Goal: Contribute content: Contribute content

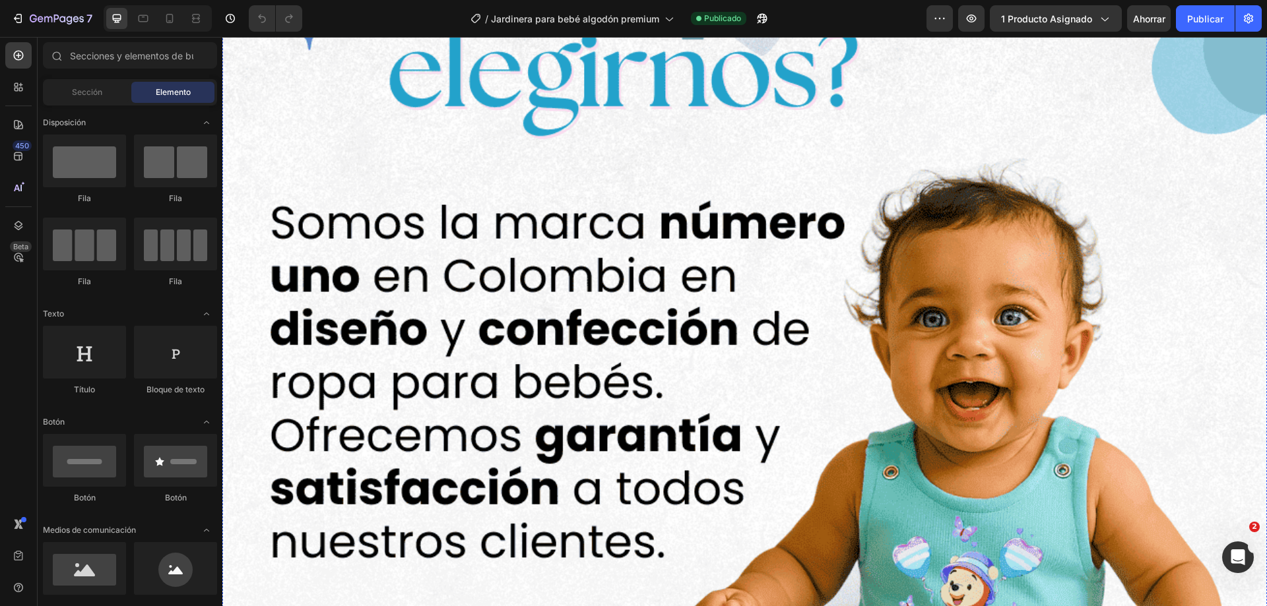
scroll to position [3167, 0]
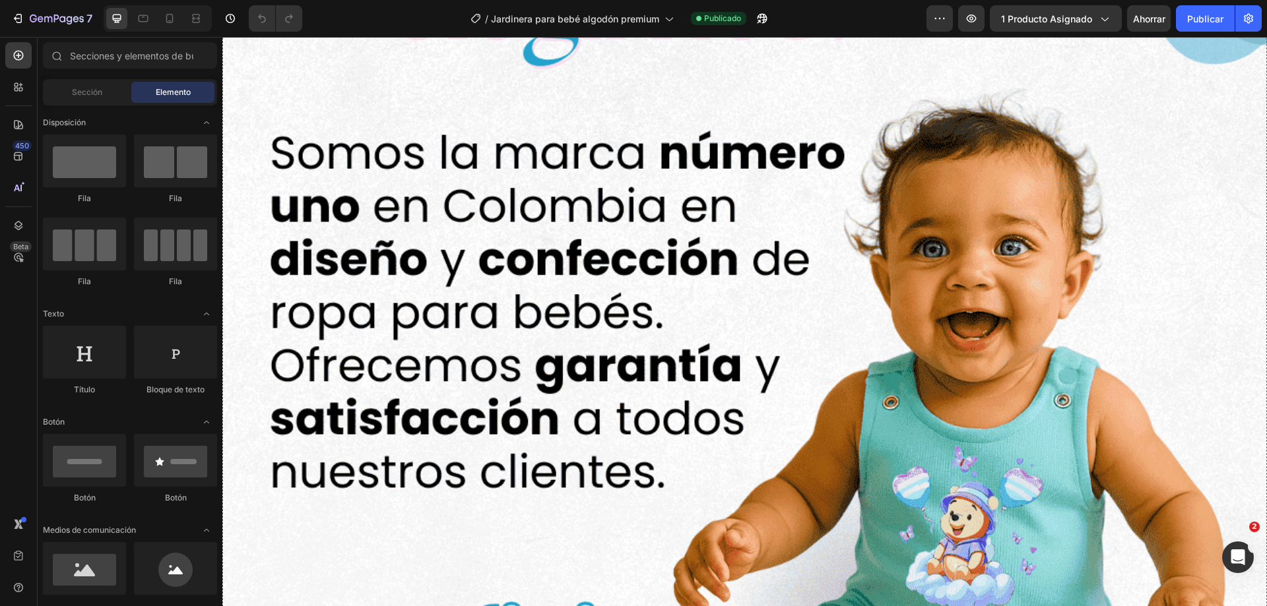
click at [790, 242] on img at bounding box center [744, 466] width 1044 height 1393
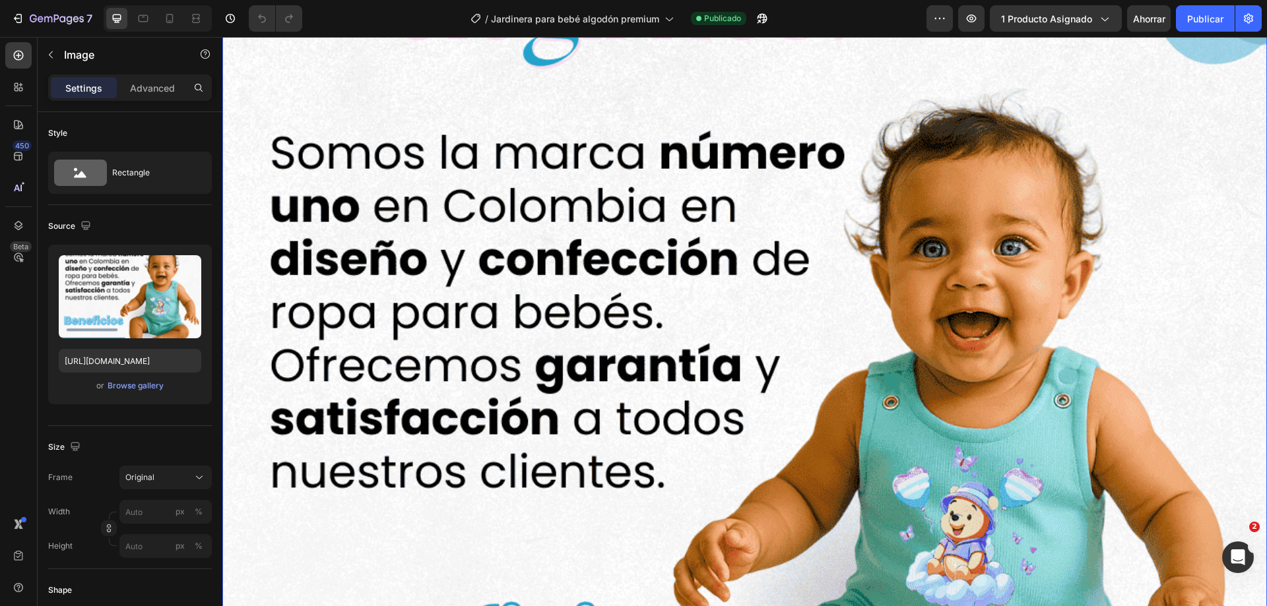
scroll to position [3431, 0]
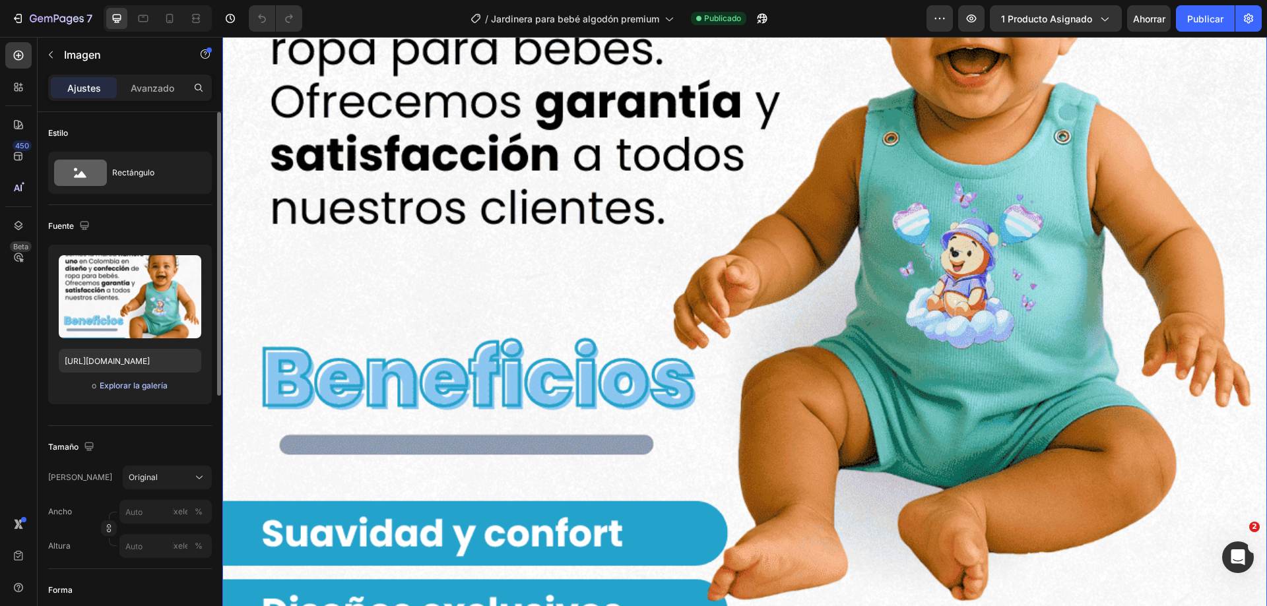
click at [140, 381] on font "Explorar la galería" at bounding box center [134, 386] width 68 height 10
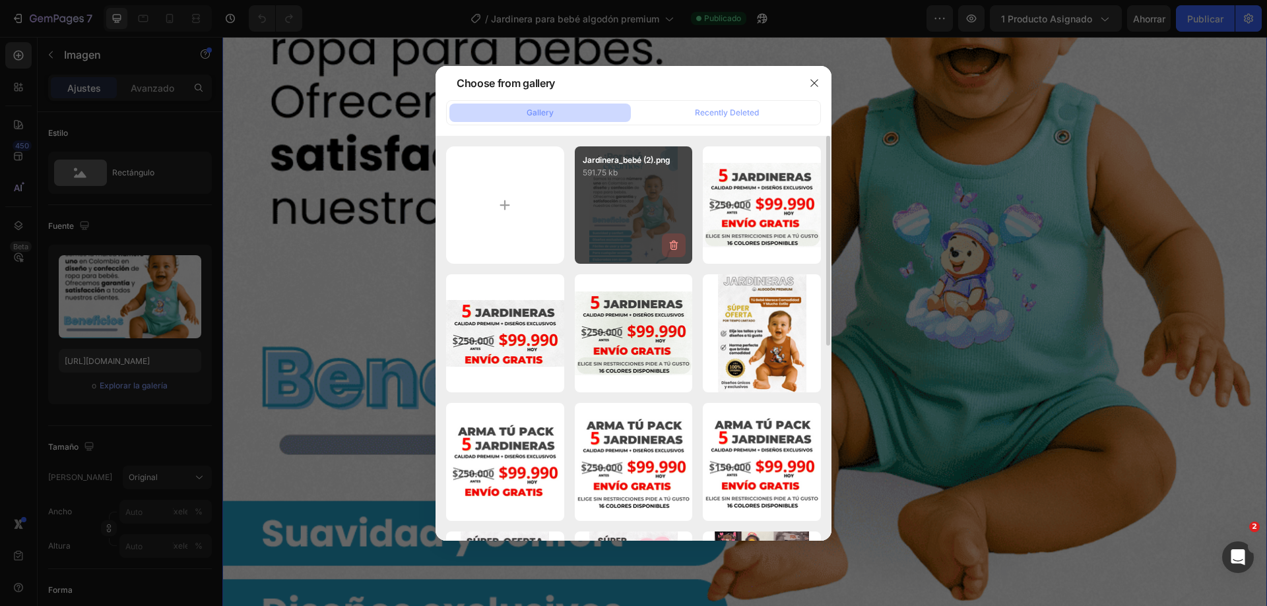
click at [670, 246] on icon "button" at bounding box center [673, 245] width 13 height 13
click at [670, 246] on div "Delete" at bounding box center [666, 248] width 24 height 12
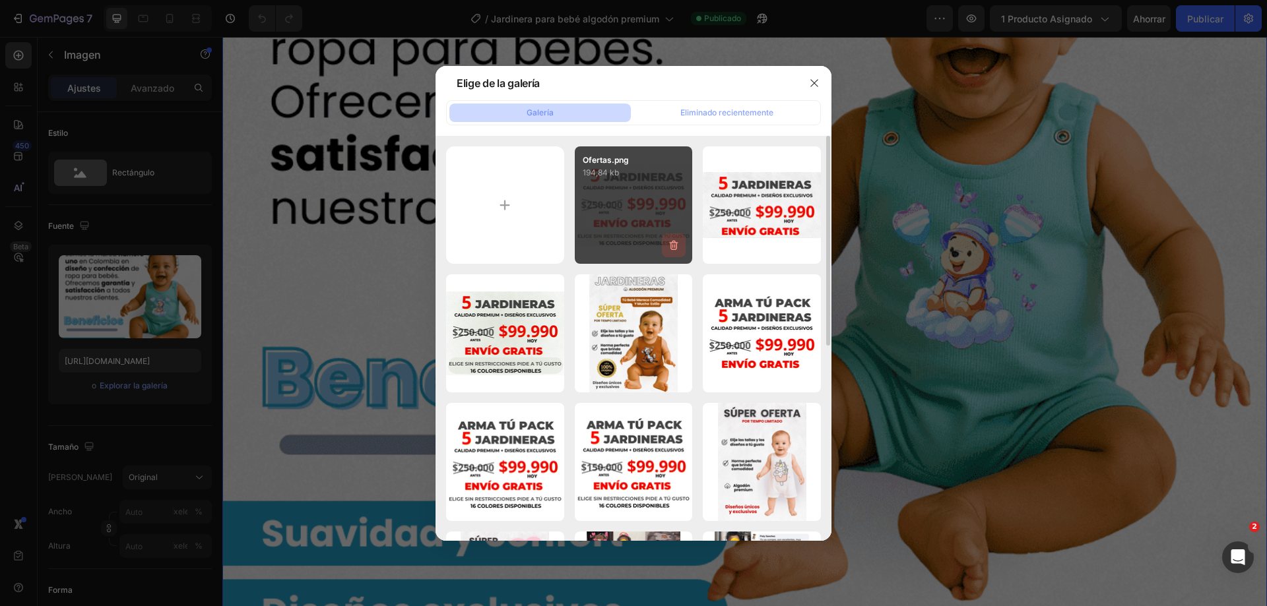
click at [672, 247] on icon "button" at bounding box center [673, 245] width 13 height 13
click at [672, 247] on font "Borrar" at bounding box center [666, 248] width 24 height 10
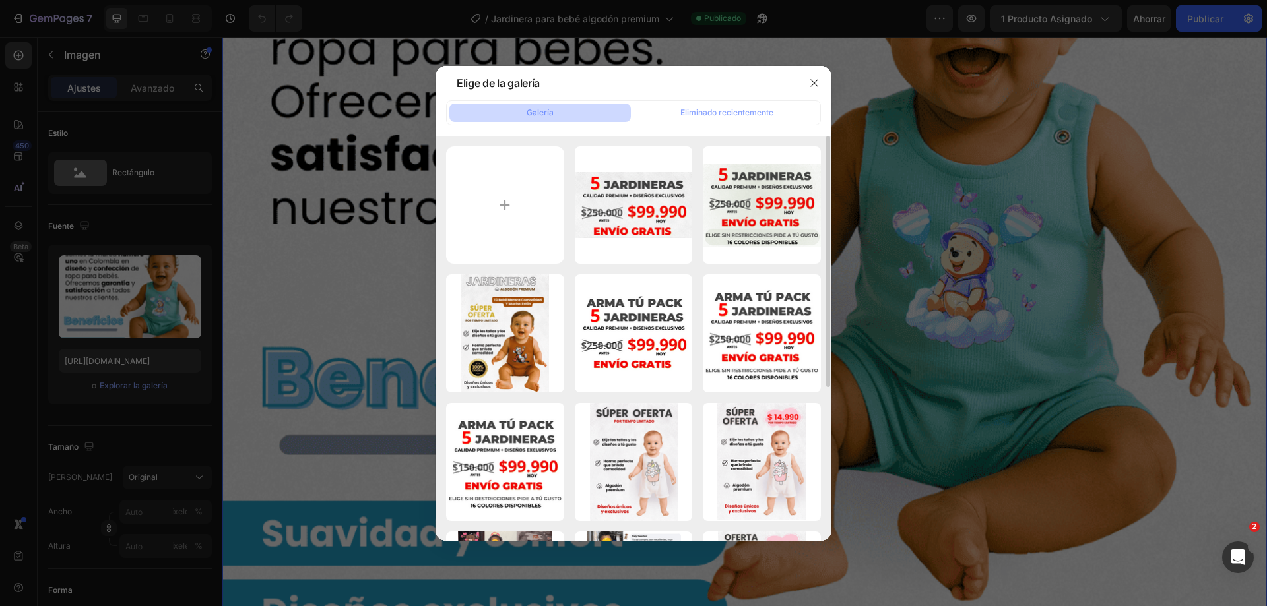
click at [0, 0] on icon "button" at bounding box center [0, 0] width 0 height 0
click at [0, 0] on font "Borrar" at bounding box center [0, 0] width 0 height 0
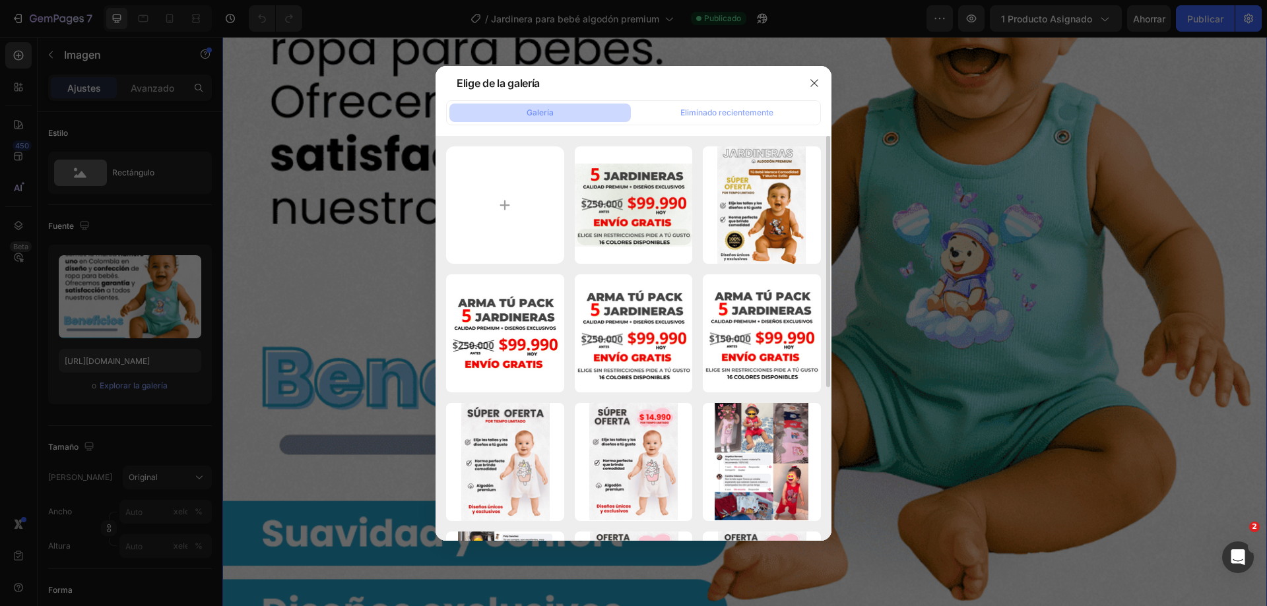
click at [0, 0] on icon "button" at bounding box center [0, 0] width 0 height 0
click at [0, 0] on font "Borrar" at bounding box center [0, 0] width 0 height 0
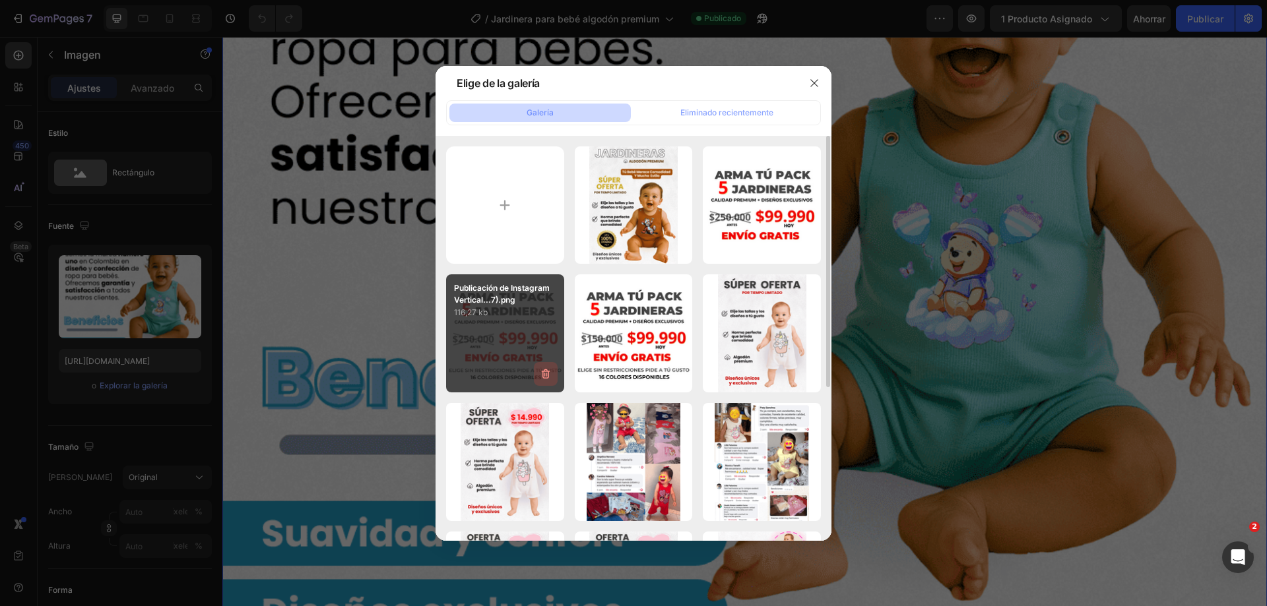
click at [546, 375] on icon "button" at bounding box center [545, 373] width 13 height 13
click at [540, 375] on font "Borrar" at bounding box center [538, 376] width 24 height 10
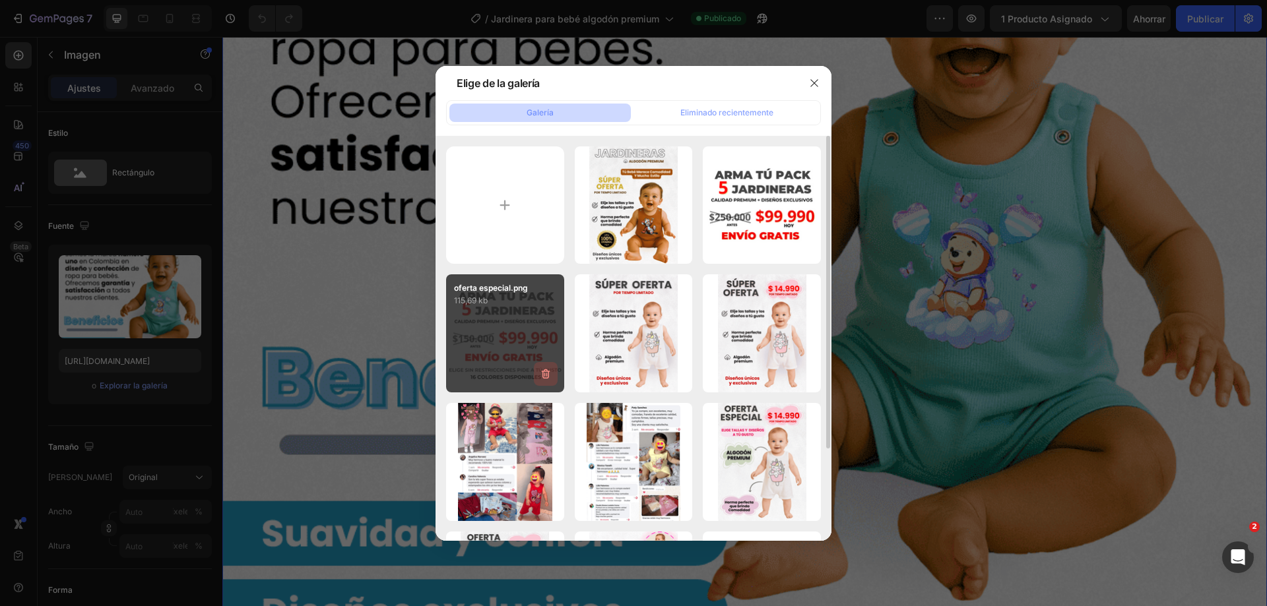
click at [543, 374] on icon "button" at bounding box center [545, 374] width 9 height 10
click at [543, 374] on font "Borrar" at bounding box center [538, 376] width 24 height 10
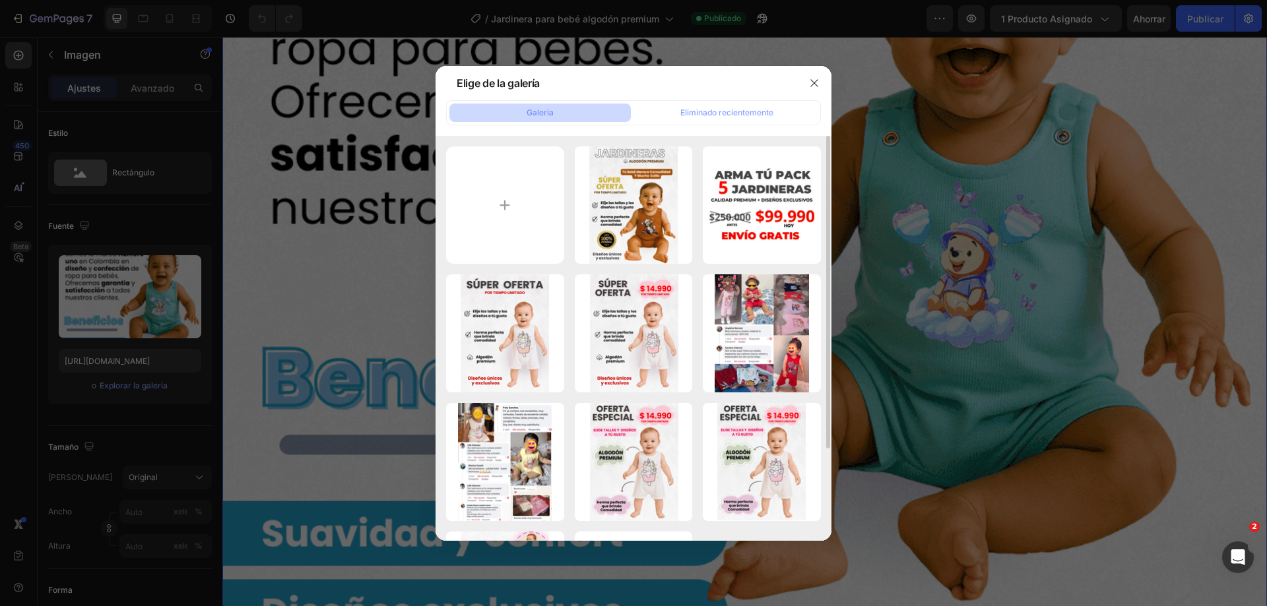
click at [0, 0] on icon "button" at bounding box center [0, 0] width 0 height 0
click at [0, 0] on font "Borrar" at bounding box center [0, 0] width 0 height 0
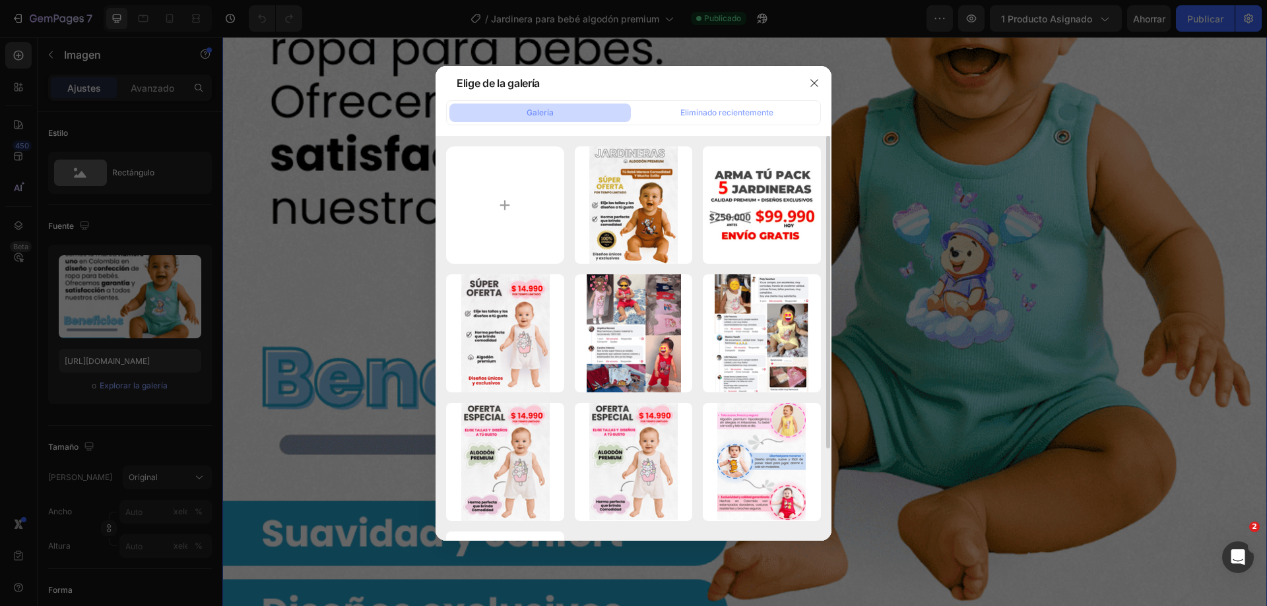
click at [0, 0] on icon "button" at bounding box center [0, 0] width 0 height 0
click at [0, 0] on font "Borrar" at bounding box center [0, 0] width 0 height 0
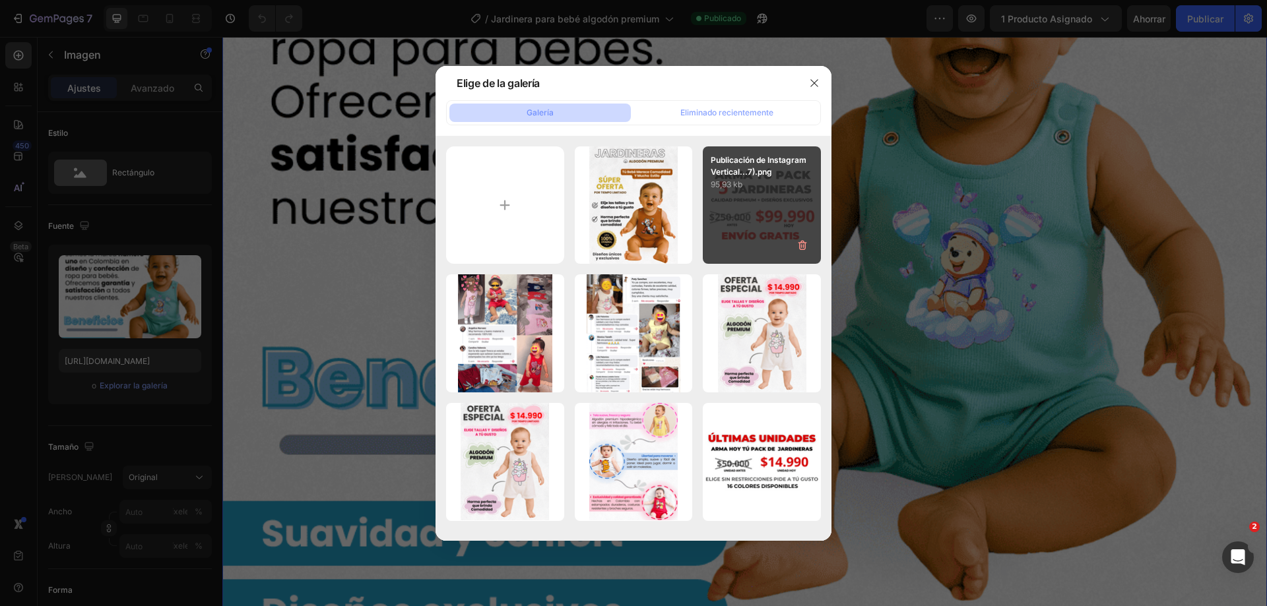
click at [788, 201] on div "Publicación de Instagram Vertical...7).png 95,93 kb" at bounding box center [762, 205] width 118 height 118
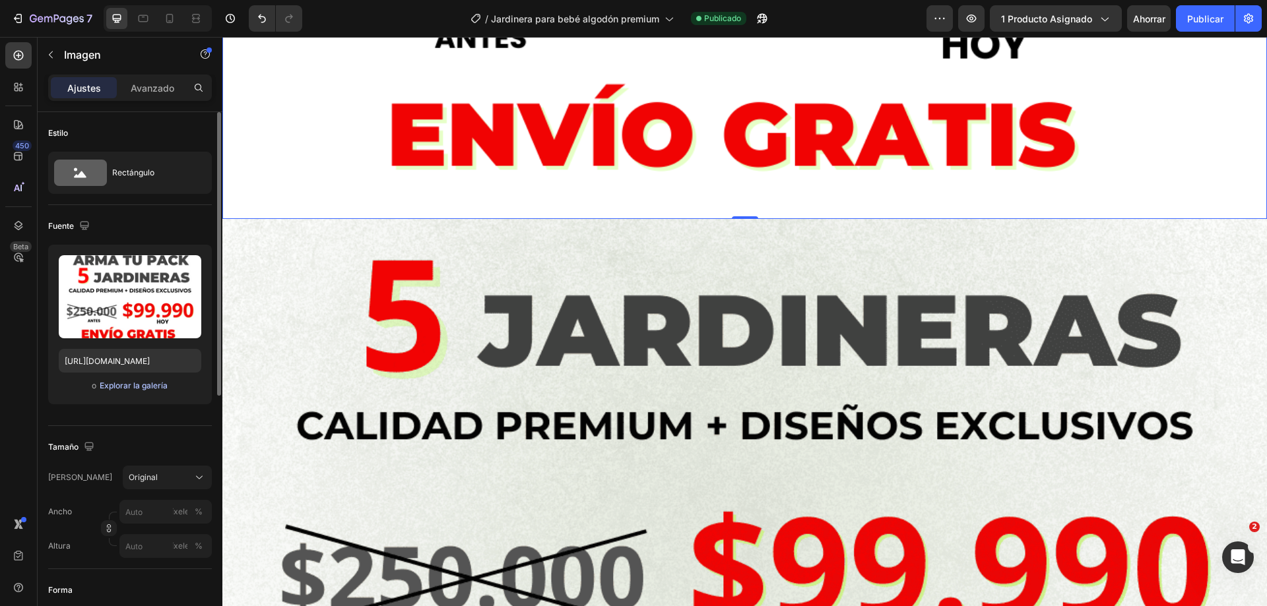
click at [133, 382] on font "Explorar la galería" at bounding box center [134, 386] width 68 height 10
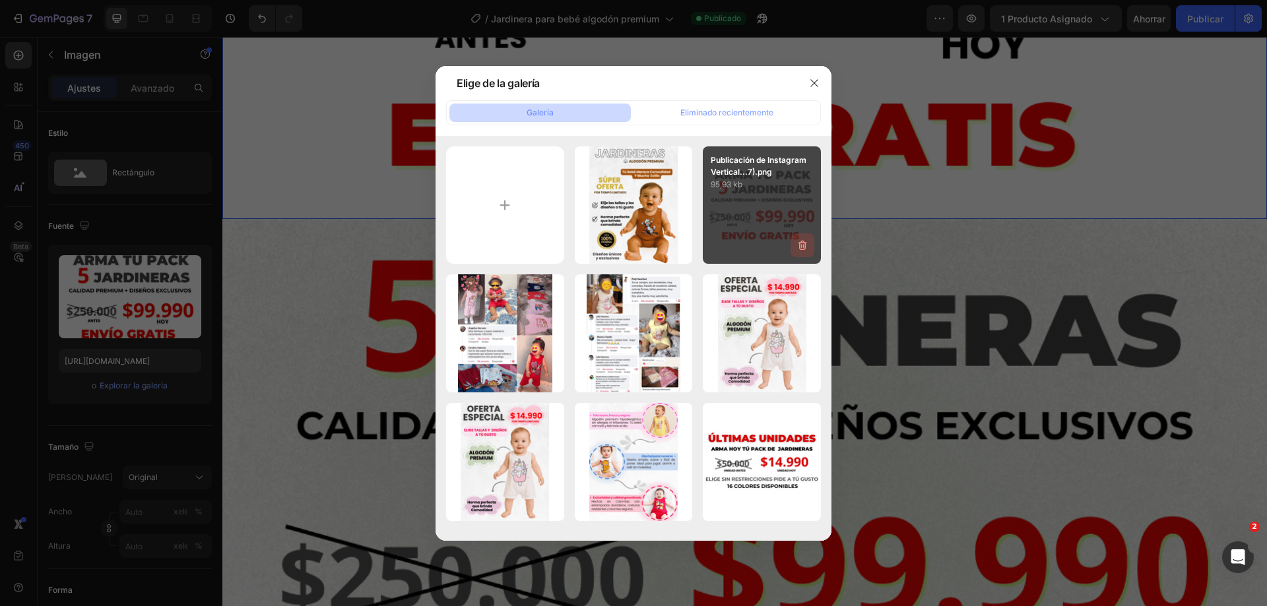
click at [800, 248] on icon "button" at bounding box center [802, 245] width 13 height 13
click at [818, 84] on icon "button" at bounding box center [814, 83] width 11 height 11
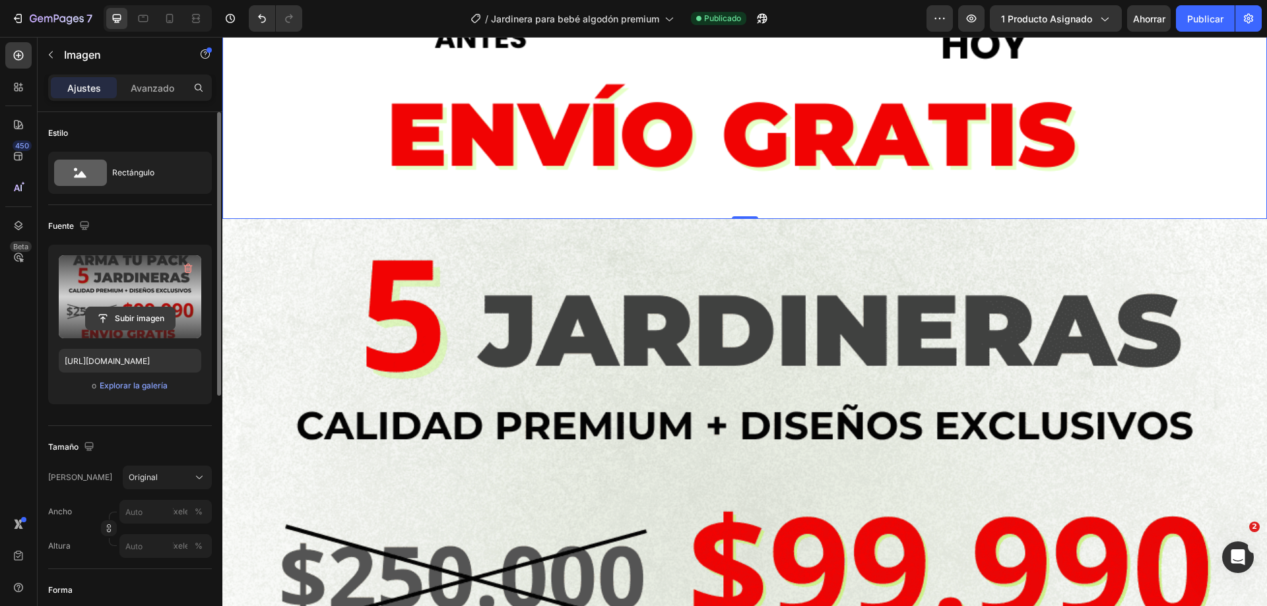
click at [114, 313] on input "file" at bounding box center [130, 318] width 89 height 22
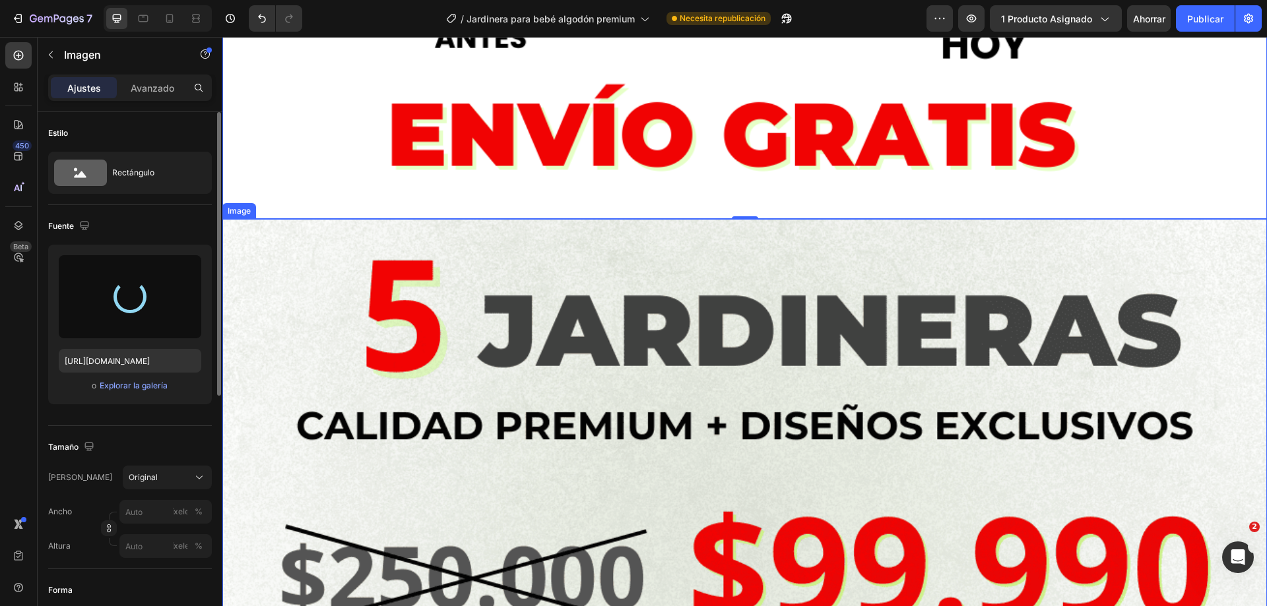
scroll to position [3767, 0]
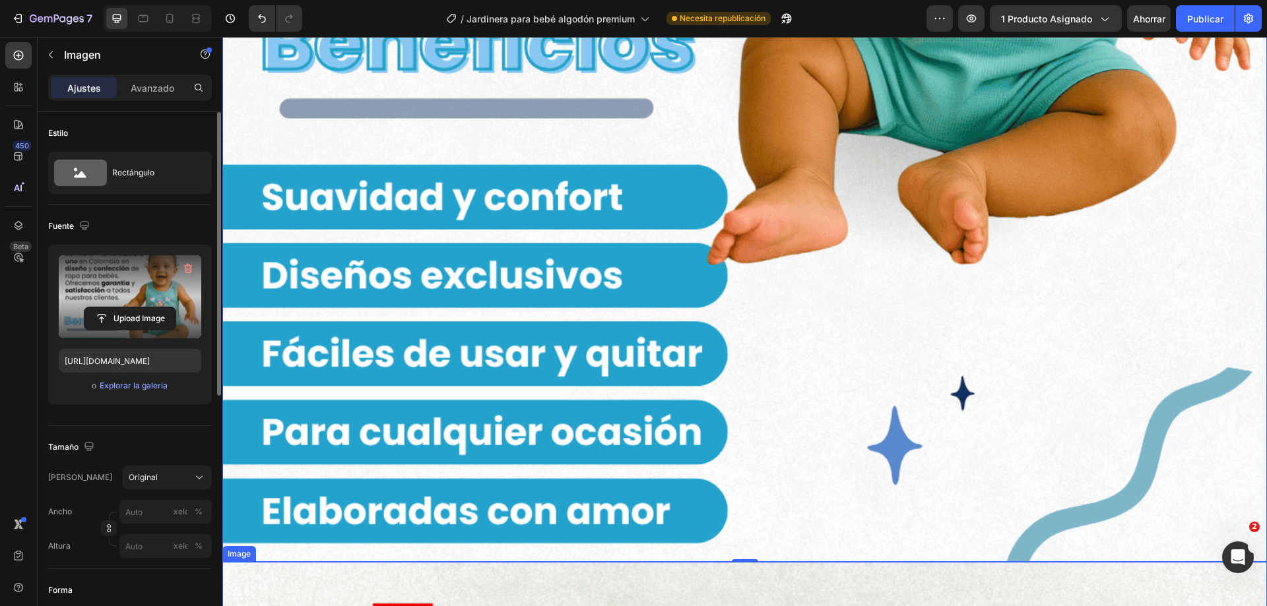
type input "[URL][DOMAIN_NAME]"
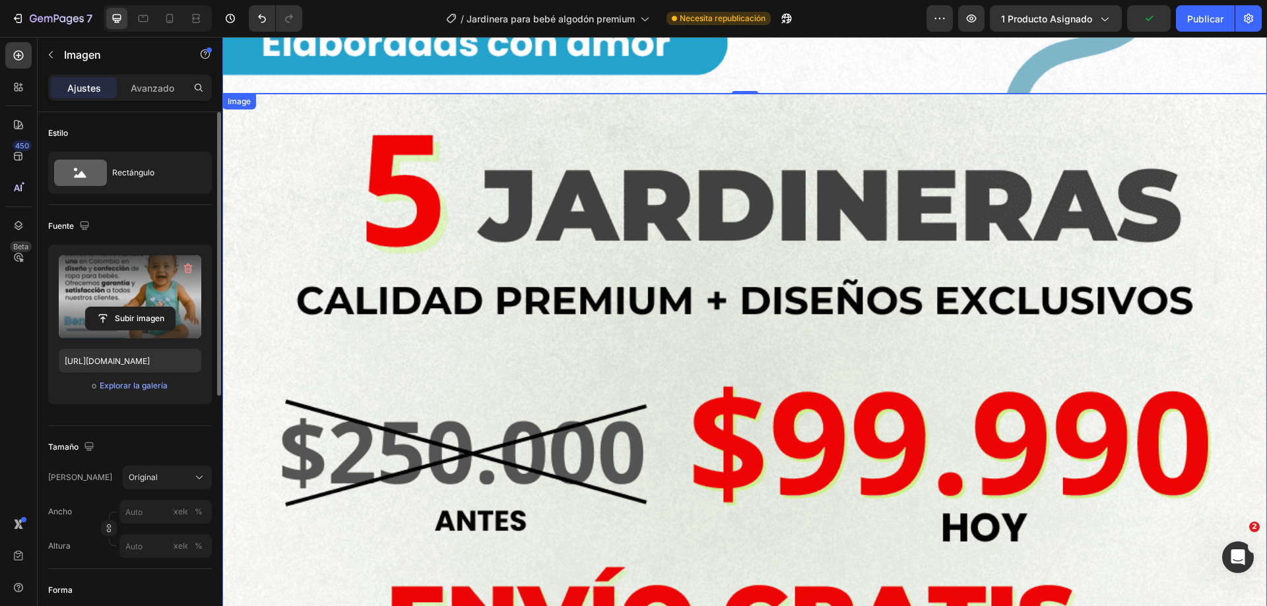
scroll to position [4451, 0]
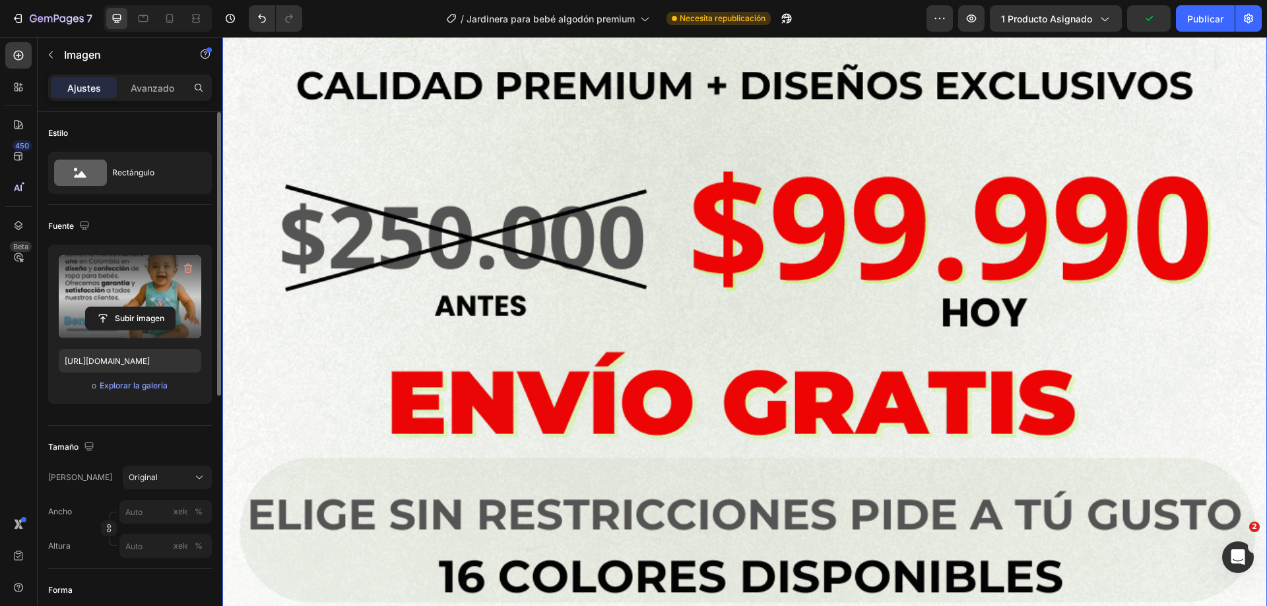
click at [740, 251] on img at bounding box center [744, 247] width 1044 height 736
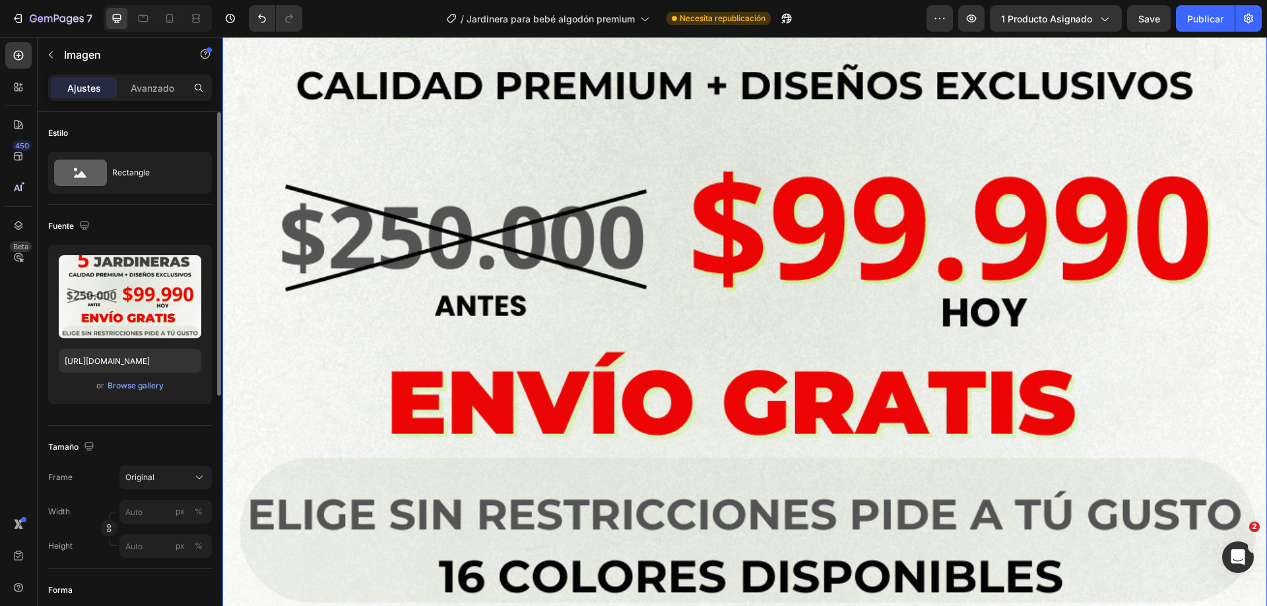
scroll to position [4632, 0]
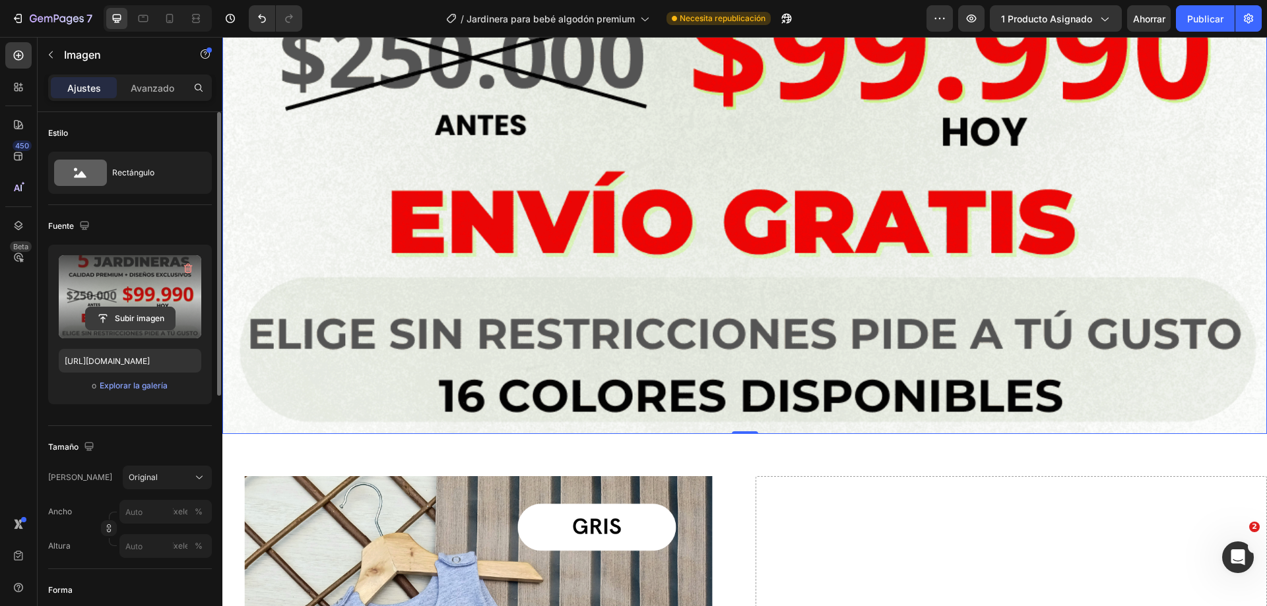
click at [134, 321] on input "file" at bounding box center [130, 318] width 89 height 22
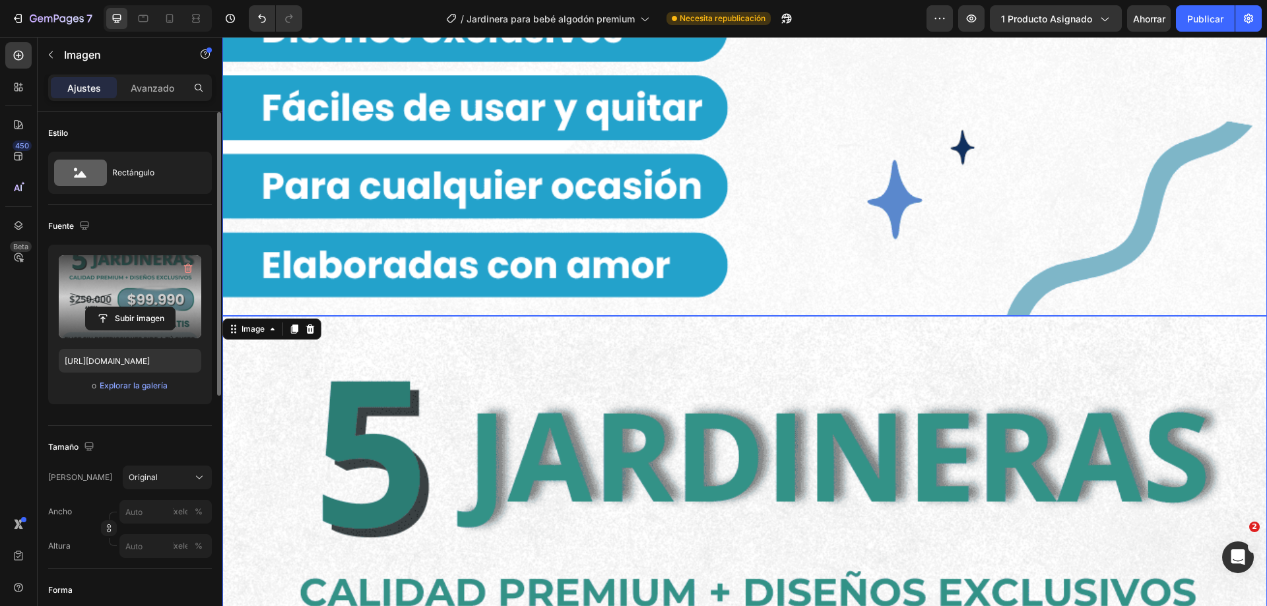
scroll to position [4038, 0]
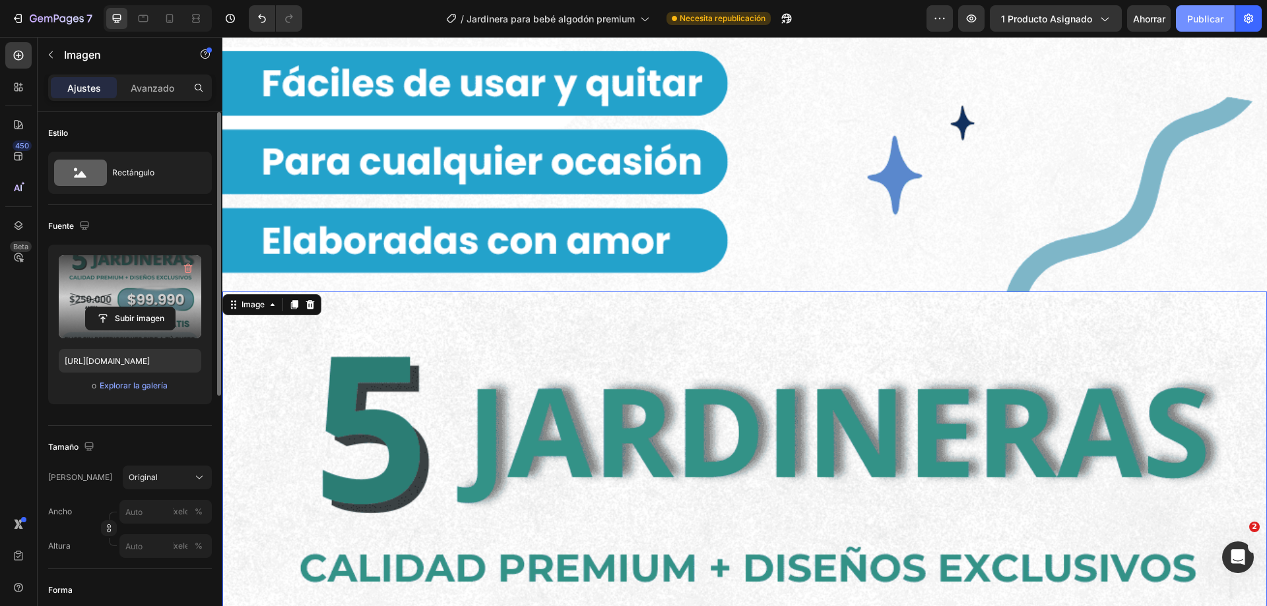
click at [1197, 12] on font "Publicar" at bounding box center [1205, 19] width 36 height 14
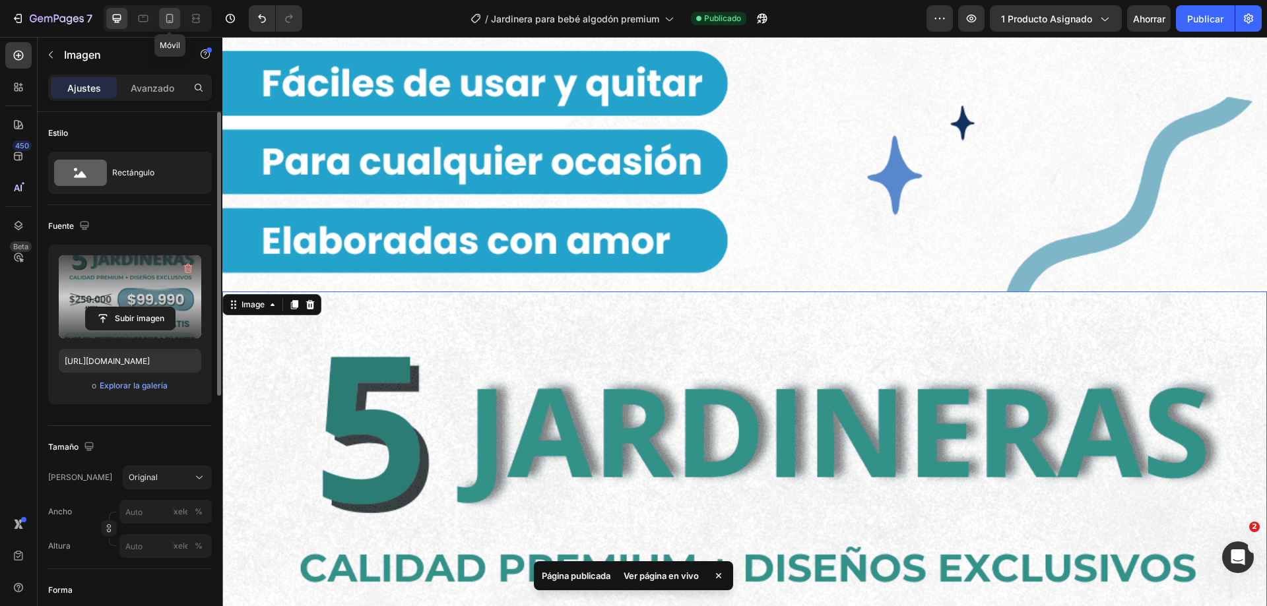
click at [169, 18] on icon at bounding box center [169, 18] width 13 height 13
type input "[URL][DOMAIN_NAME]"
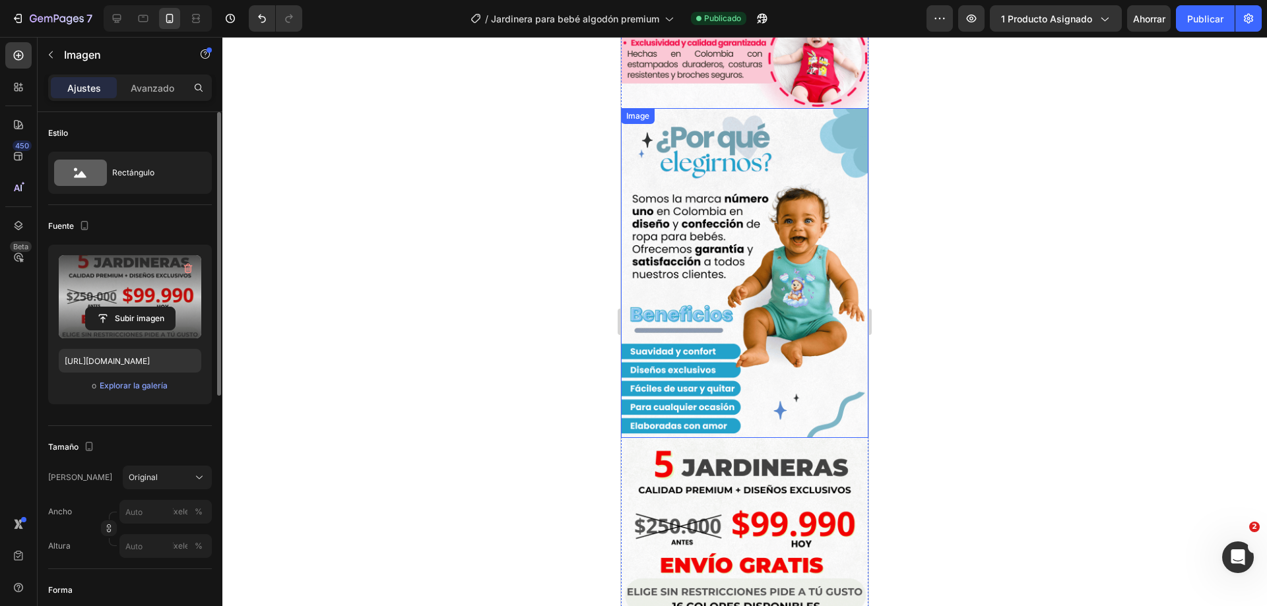
scroll to position [660, 0]
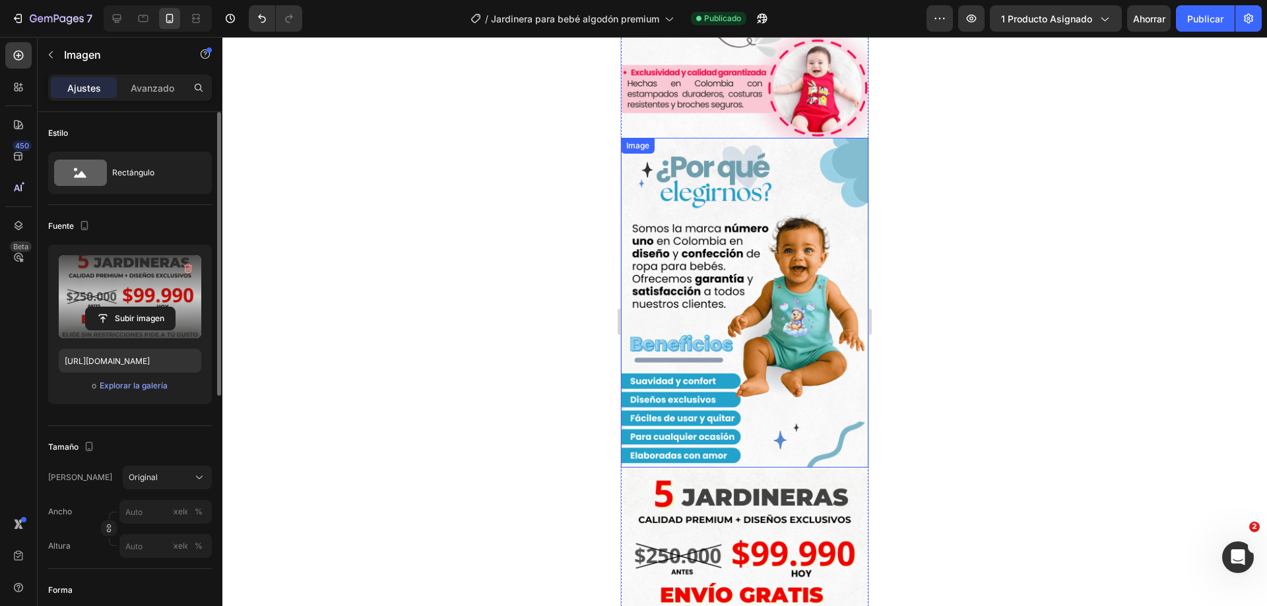
click at [762, 249] on img at bounding box center [744, 303] width 247 height 330
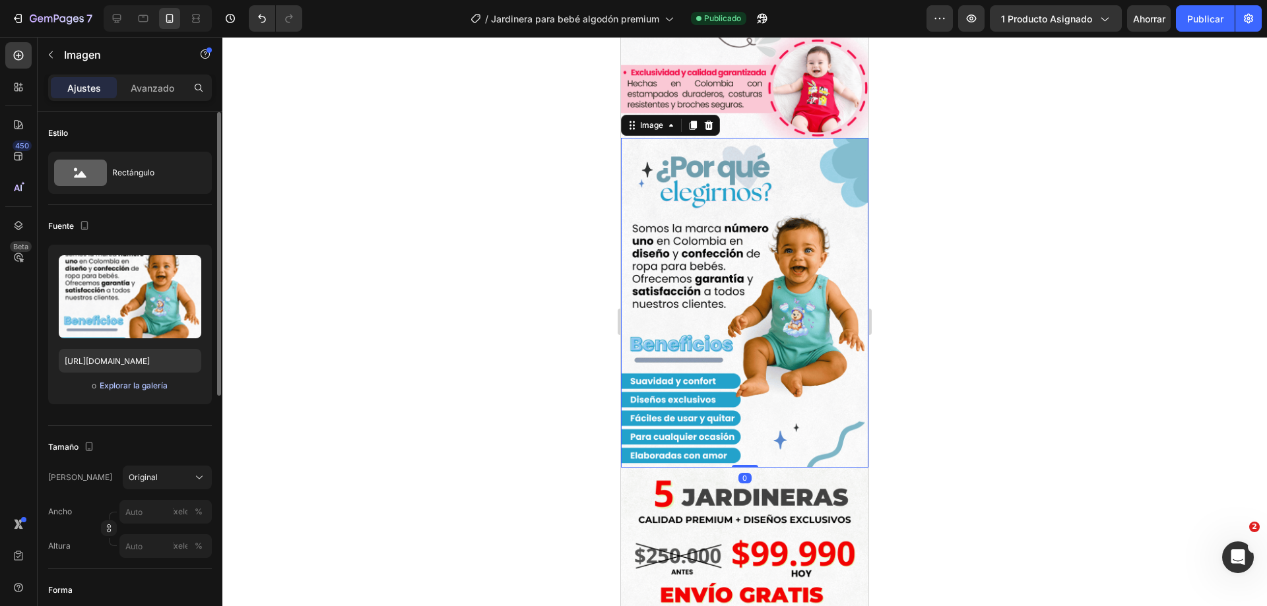
click at [136, 384] on font "Explorar la galería" at bounding box center [134, 386] width 68 height 10
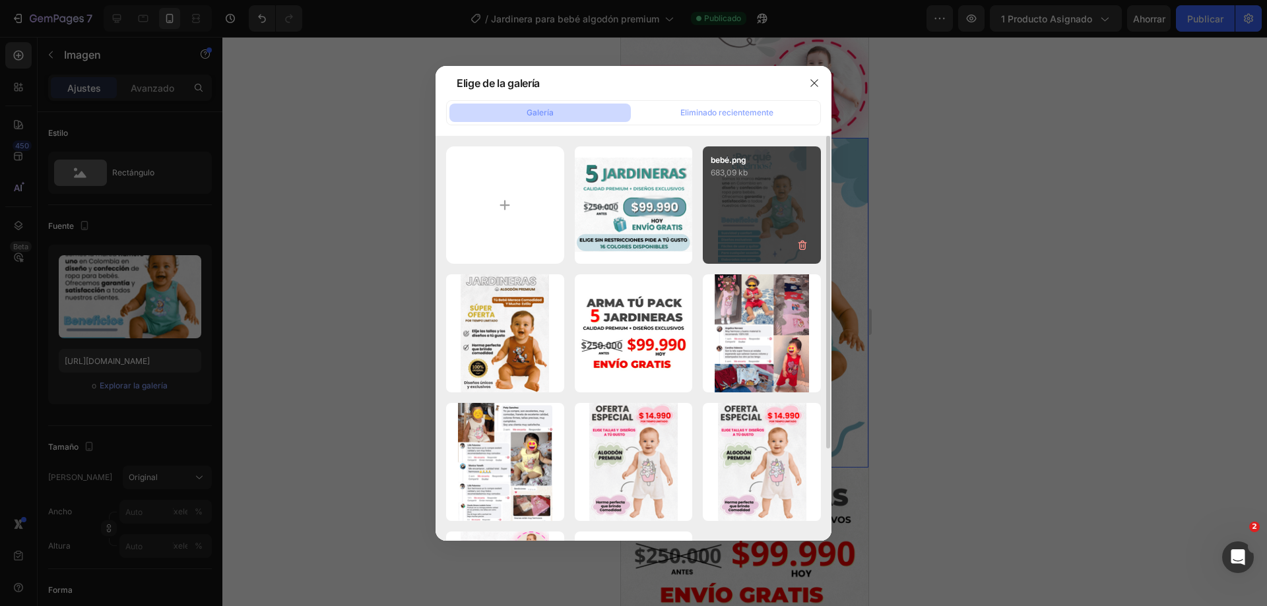
click at [755, 212] on div "bebé.png 683,09 kb" at bounding box center [762, 205] width 118 height 118
type input "[URL][DOMAIN_NAME]"
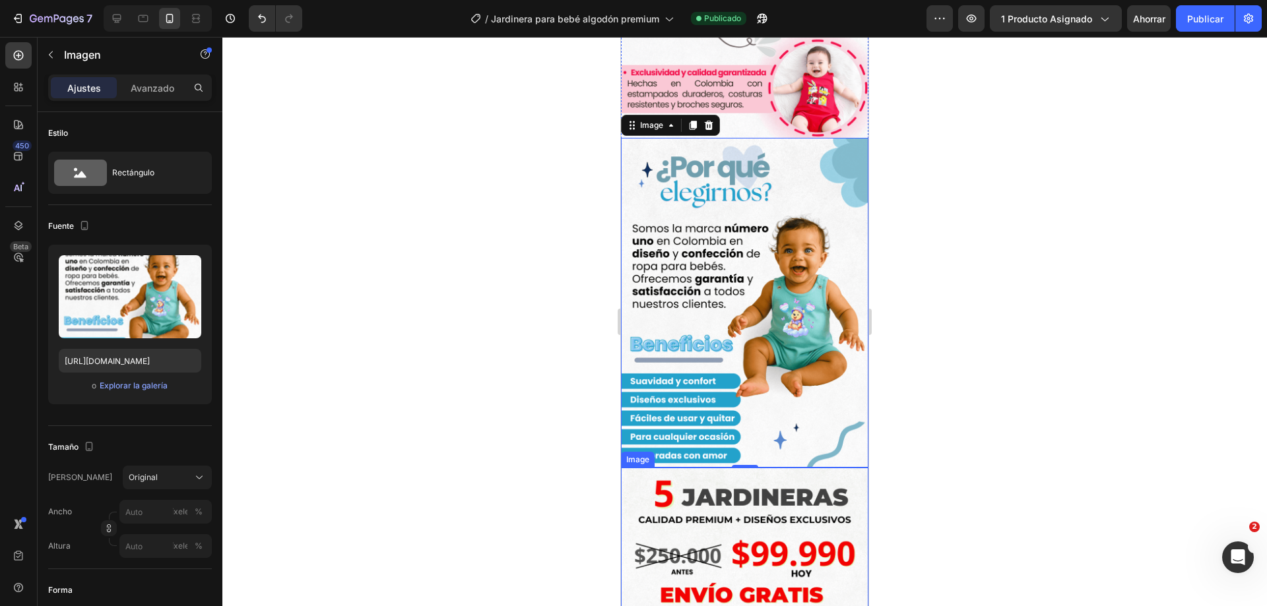
click at [735, 468] on img at bounding box center [744, 556] width 247 height 177
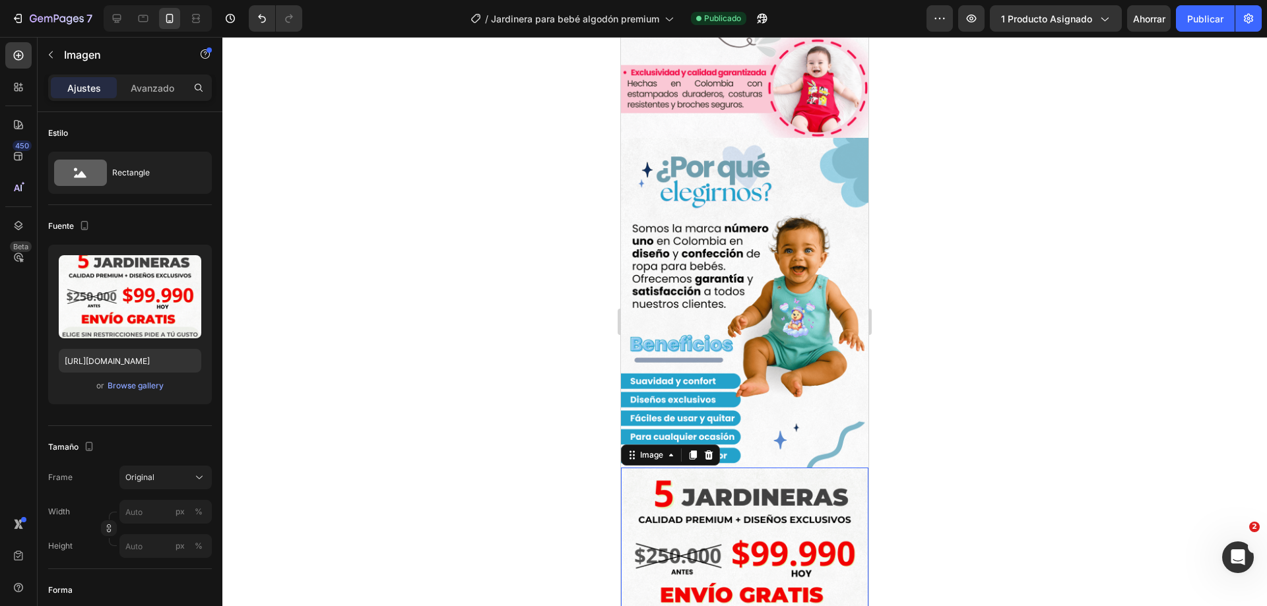
scroll to position [726, 0]
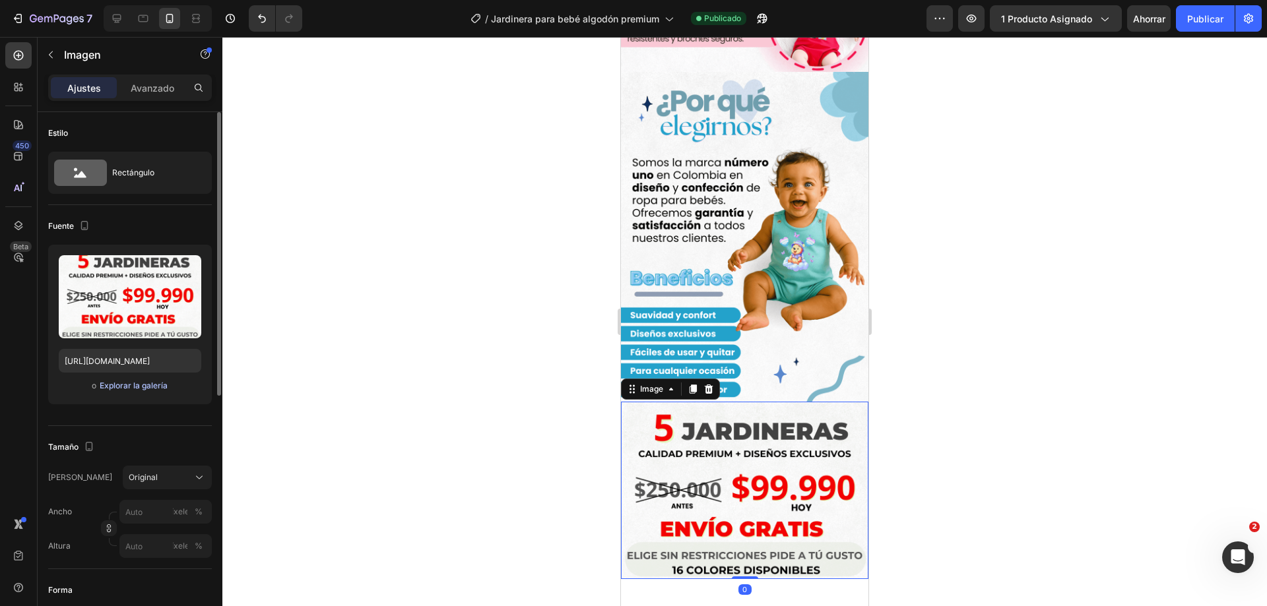
click at [151, 385] on font "Explorar la galería" at bounding box center [134, 386] width 68 height 10
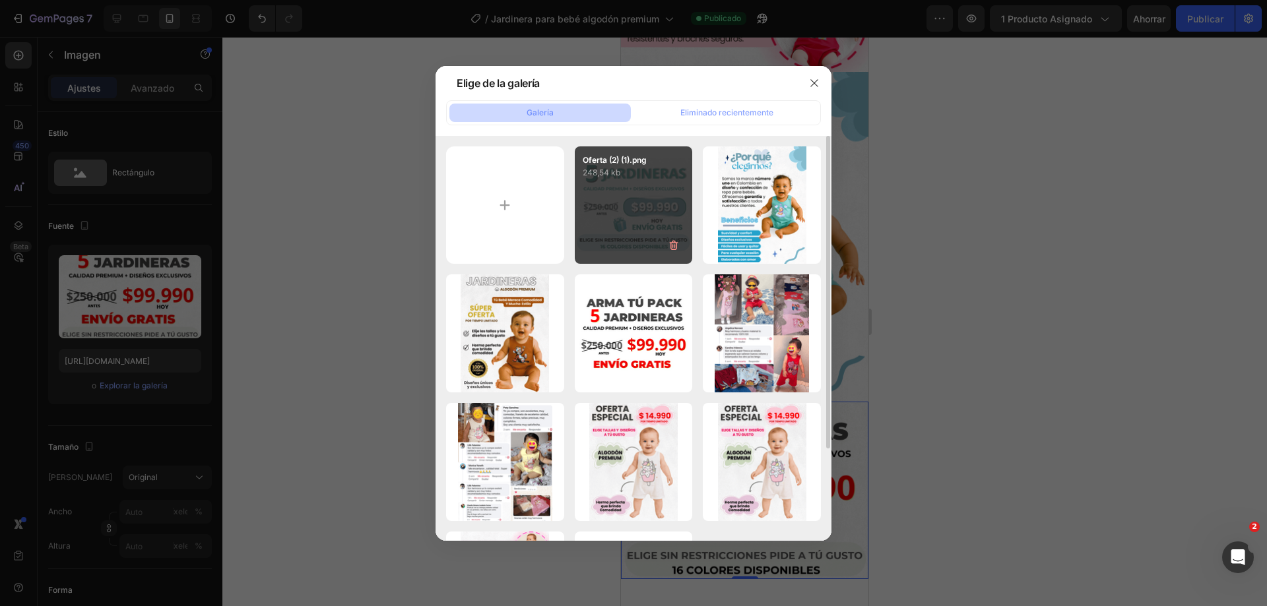
click at [627, 208] on div "Oferta (2) (1).png 248,54 kb" at bounding box center [634, 205] width 118 height 118
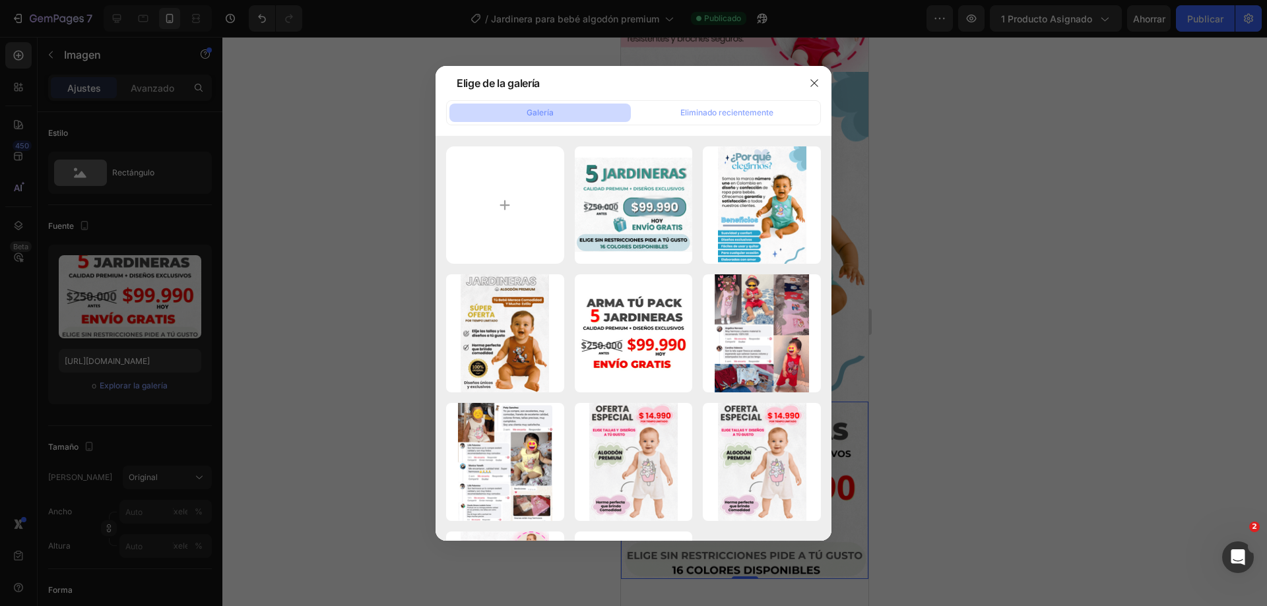
type input "[URL][DOMAIN_NAME]"
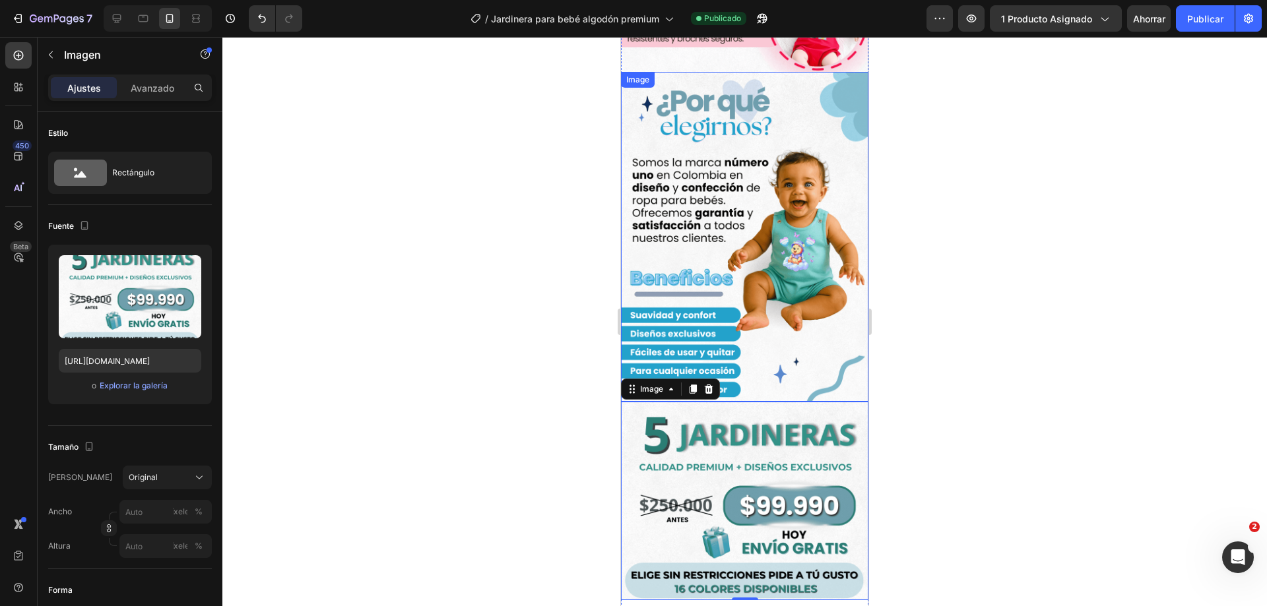
click at [975, 313] on div at bounding box center [744, 321] width 1044 height 569
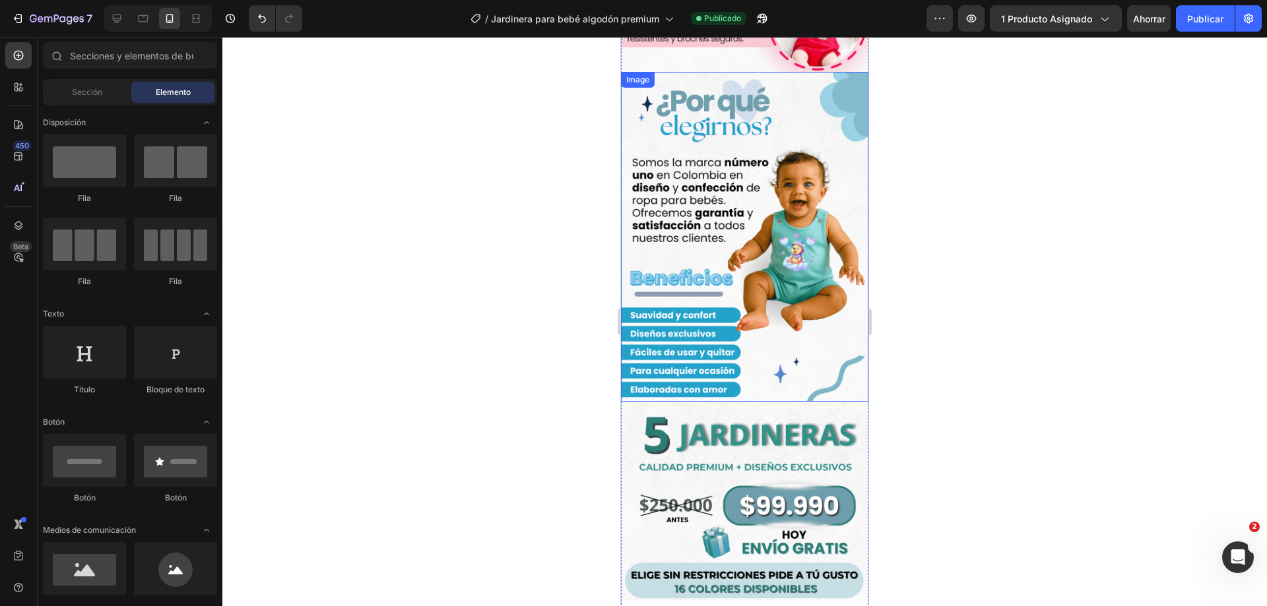
click at [973, 311] on div at bounding box center [744, 321] width 1044 height 569
click at [957, 358] on div at bounding box center [744, 321] width 1044 height 569
click at [515, 375] on div at bounding box center [744, 321] width 1044 height 569
click at [984, 311] on div at bounding box center [744, 321] width 1044 height 569
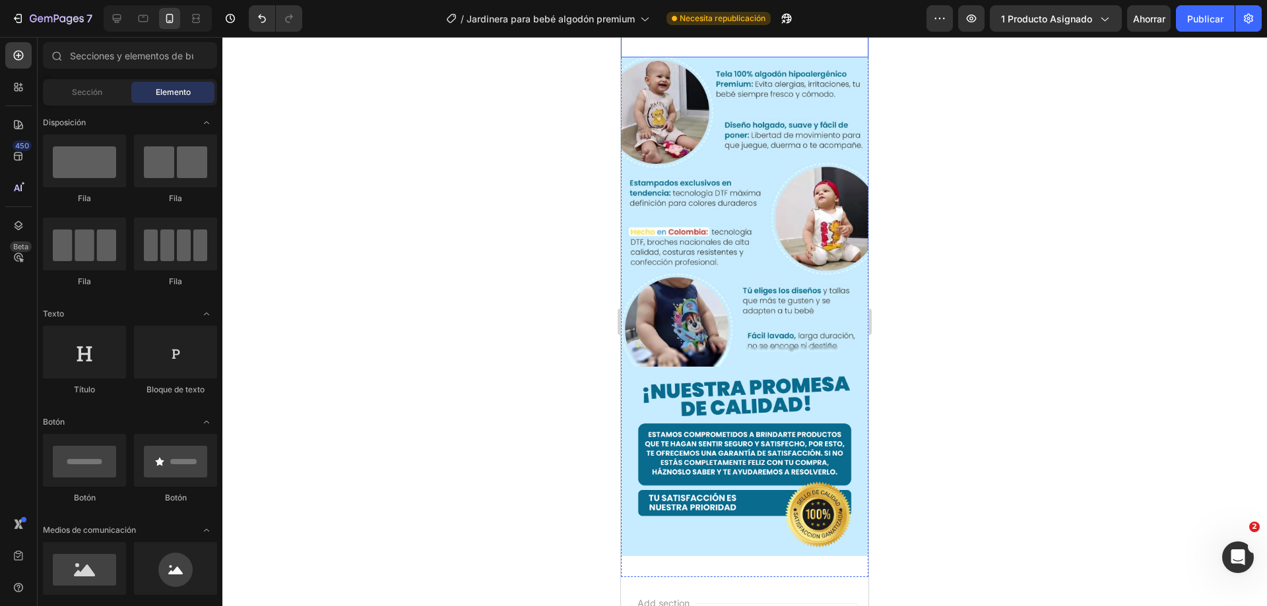
scroll to position [2507, 0]
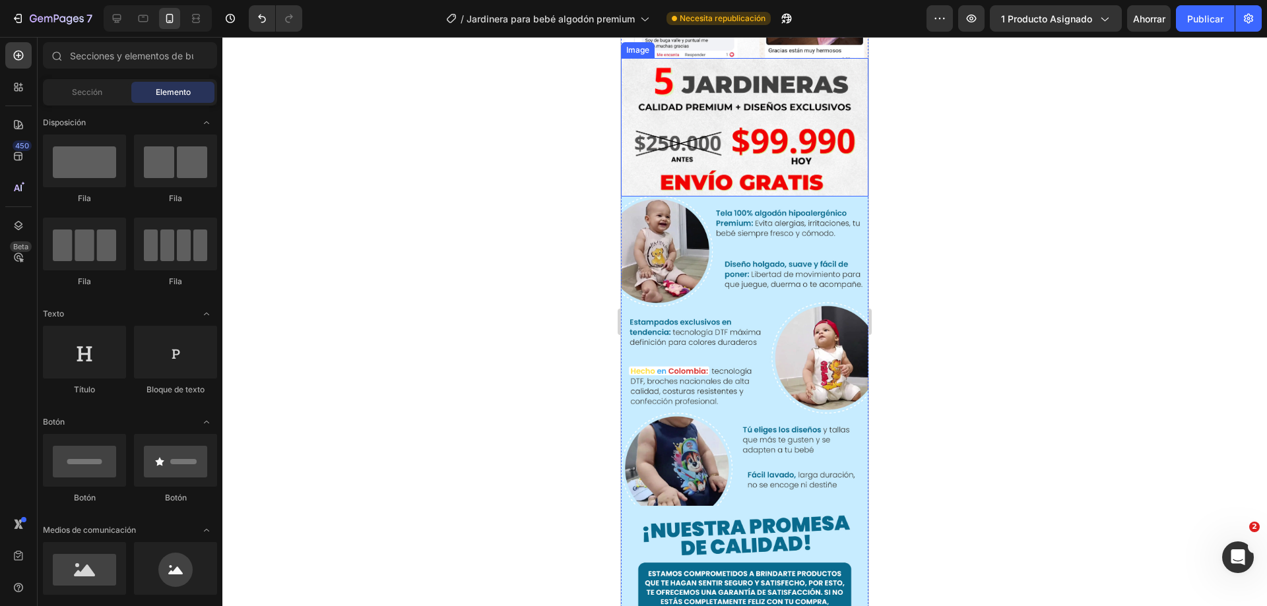
click at [722, 196] on img at bounding box center [744, 127] width 247 height 138
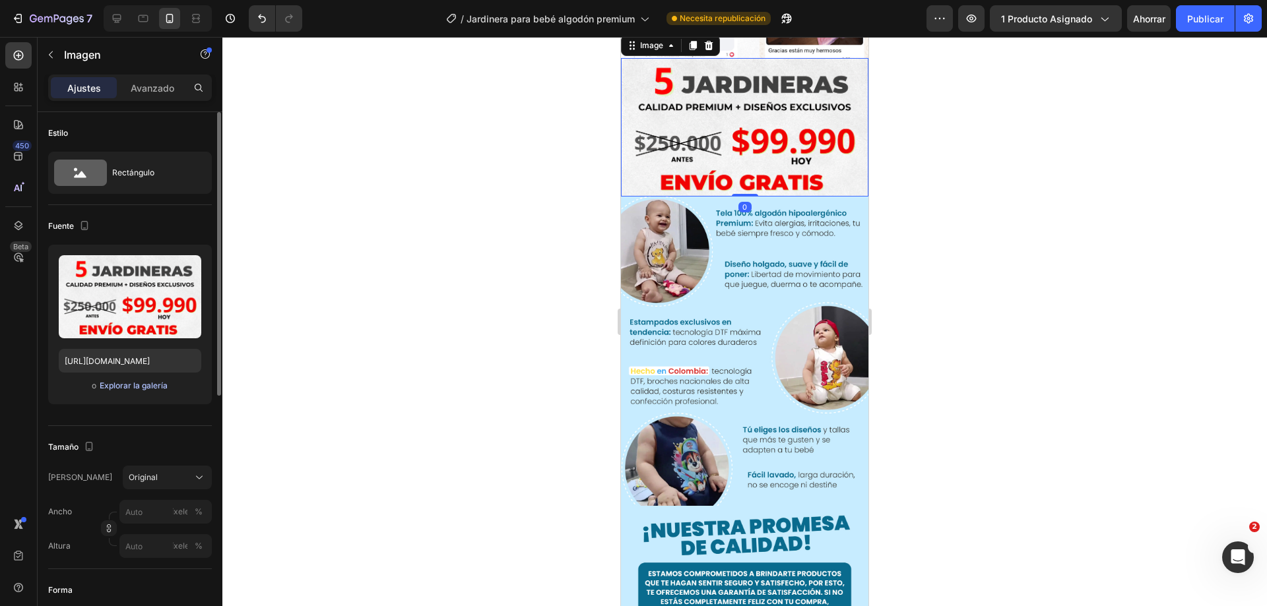
click at [111, 385] on font "Explorar la galería" at bounding box center [134, 386] width 68 height 10
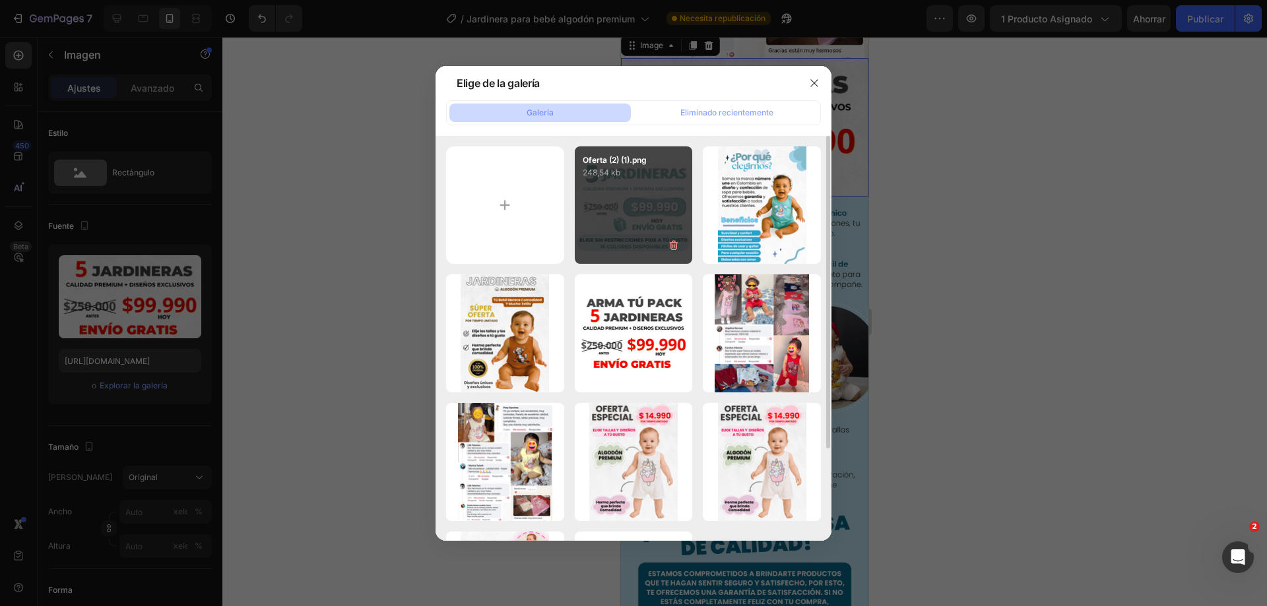
click at [643, 199] on div "Oferta (2) (1).png 248,54 kb" at bounding box center [634, 205] width 118 height 118
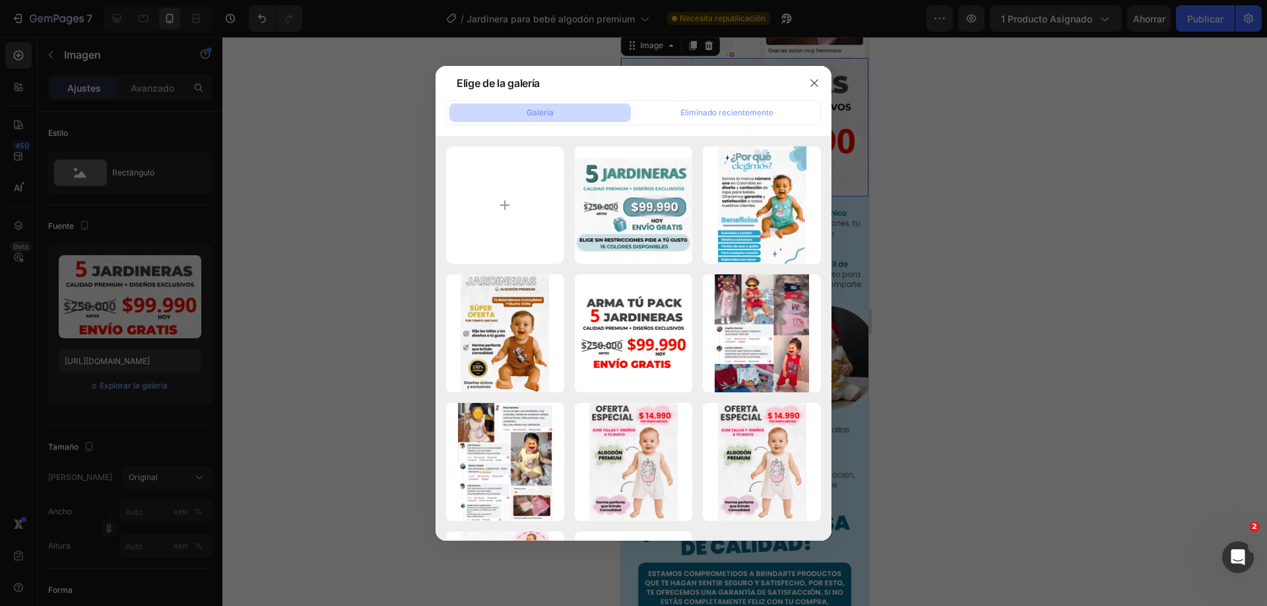
type input "[URL][DOMAIN_NAME]"
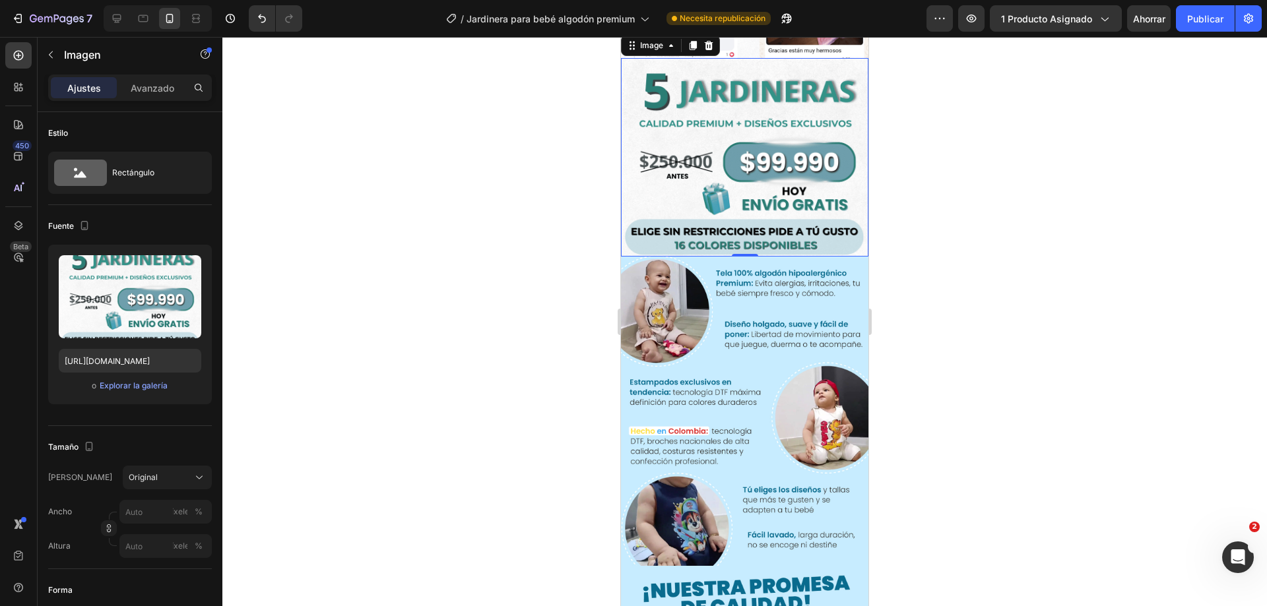
click at [968, 200] on div at bounding box center [744, 321] width 1044 height 569
click at [755, 257] on img at bounding box center [744, 157] width 247 height 199
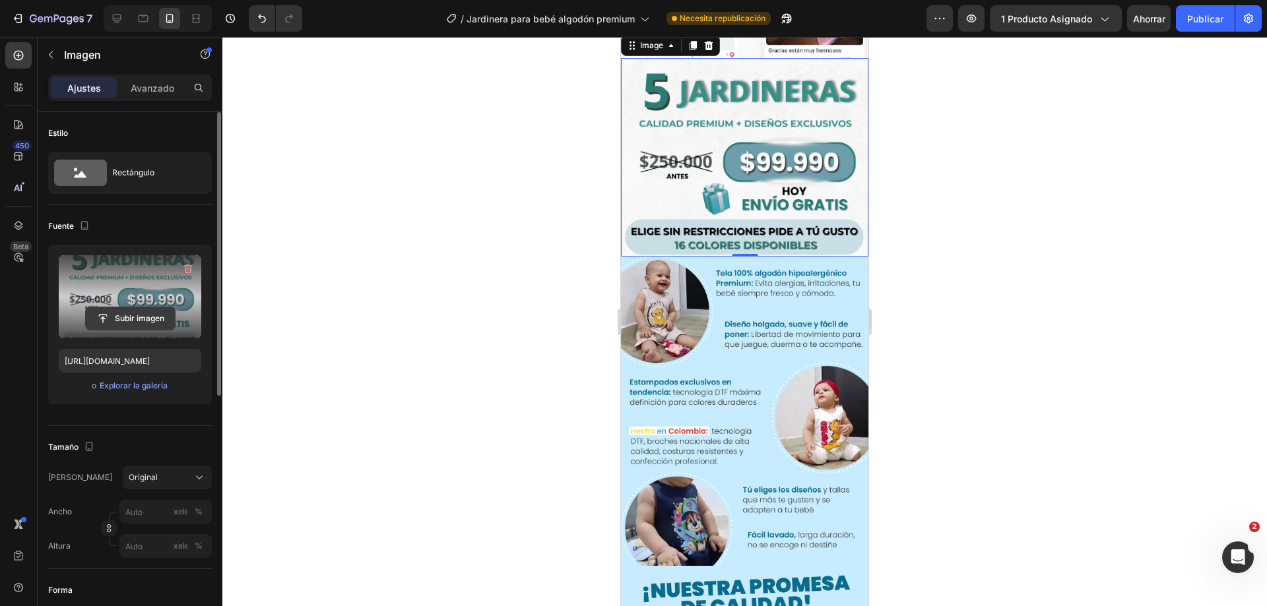
click at [125, 318] on input "file" at bounding box center [130, 318] width 89 height 22
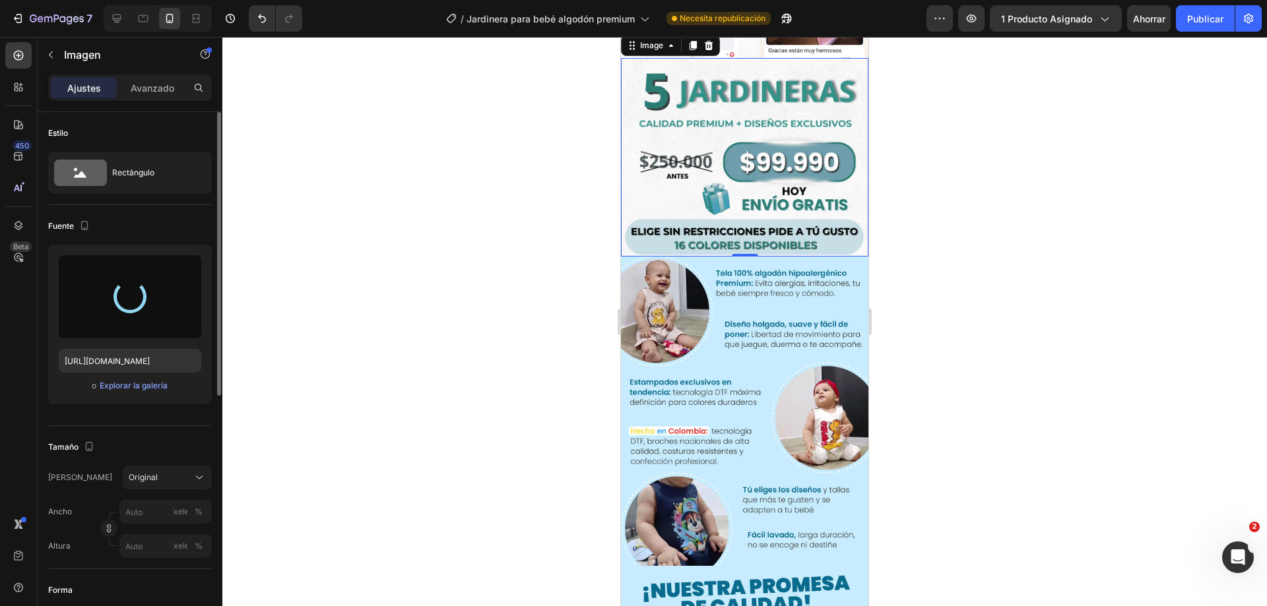
type input "[URL][DOMAIN_NAME]"
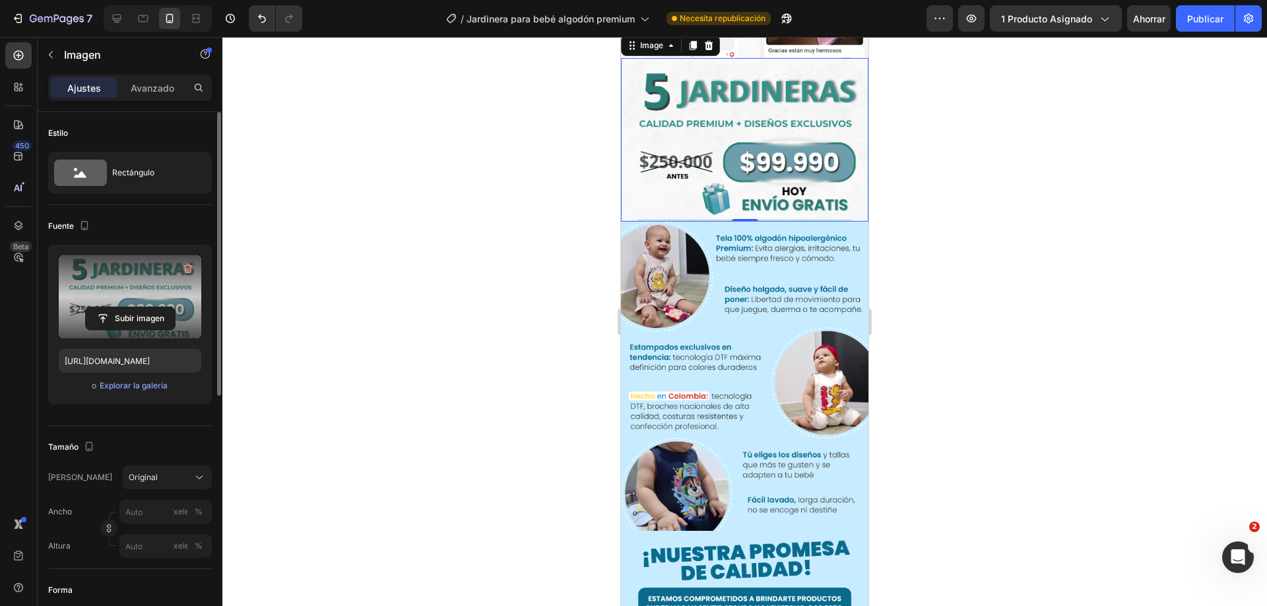
click at [960, 243] on div at bounding box center [744, 321] width 1044 height 569
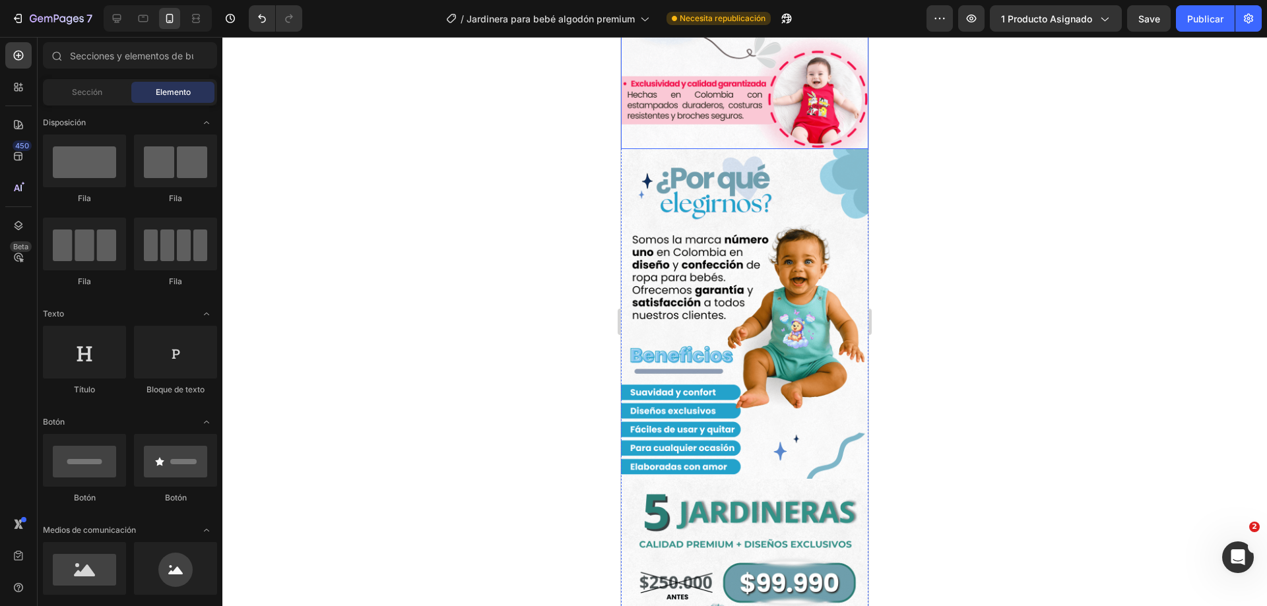
scroll to position [726, 0]
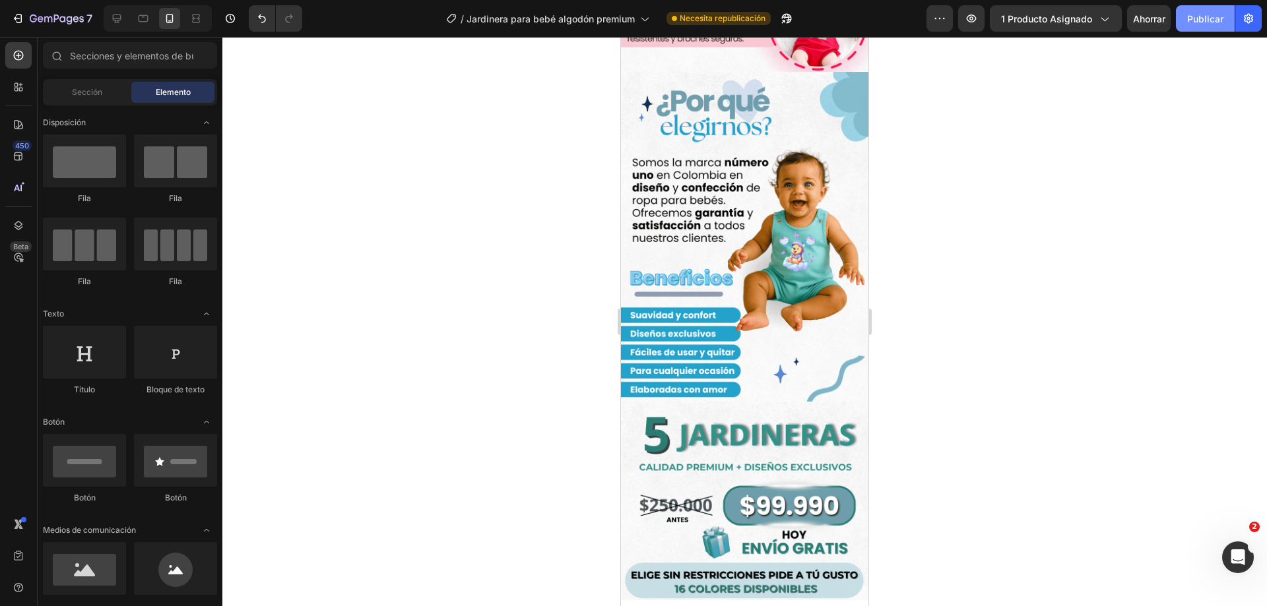
click at [1180, 29] on button "Publicar" at bounding box center [1205, 18] width 59 height 26
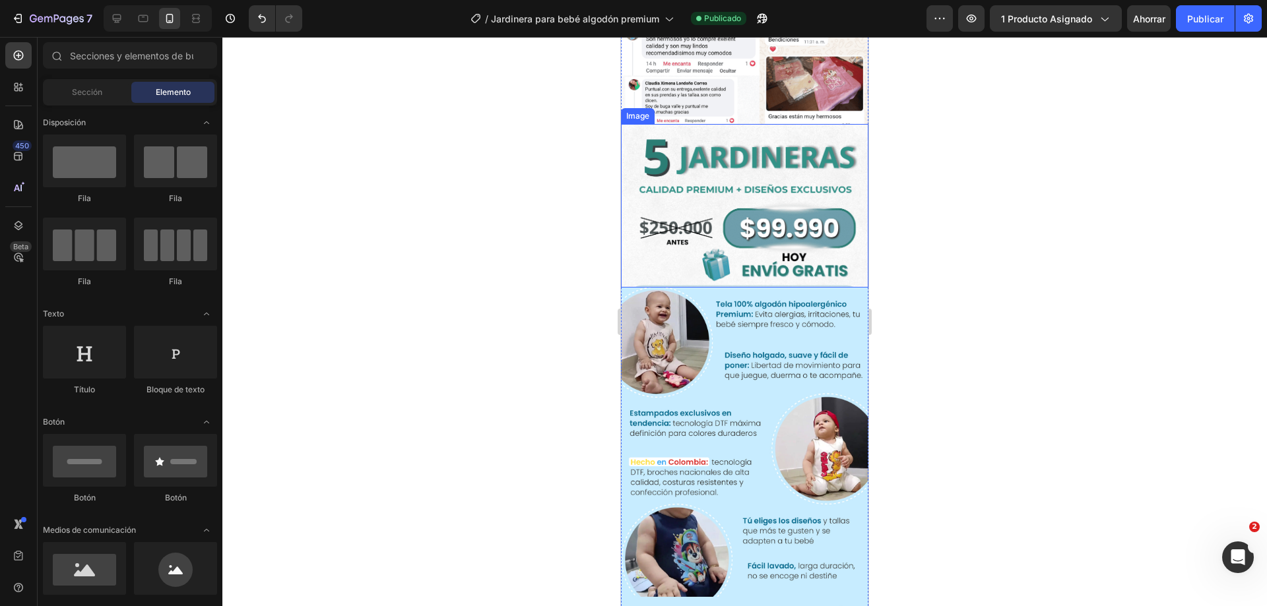
scroll to position [2375, 0]
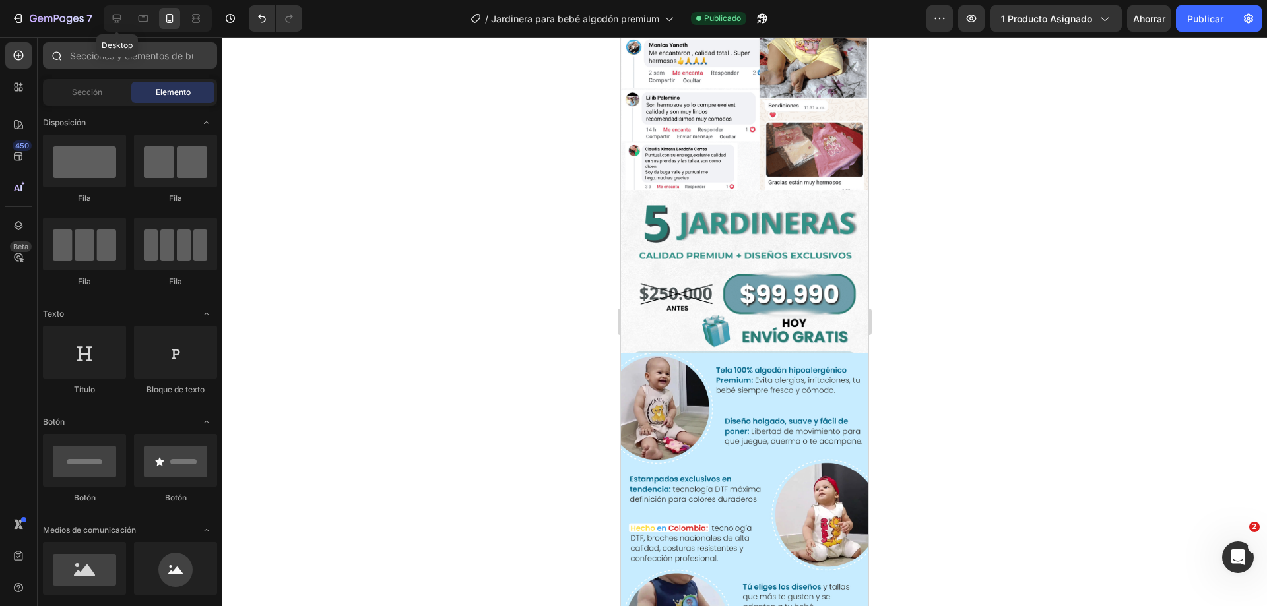
click at [117, 23] on icon at bounding box center [116, 18] width 13 height 13
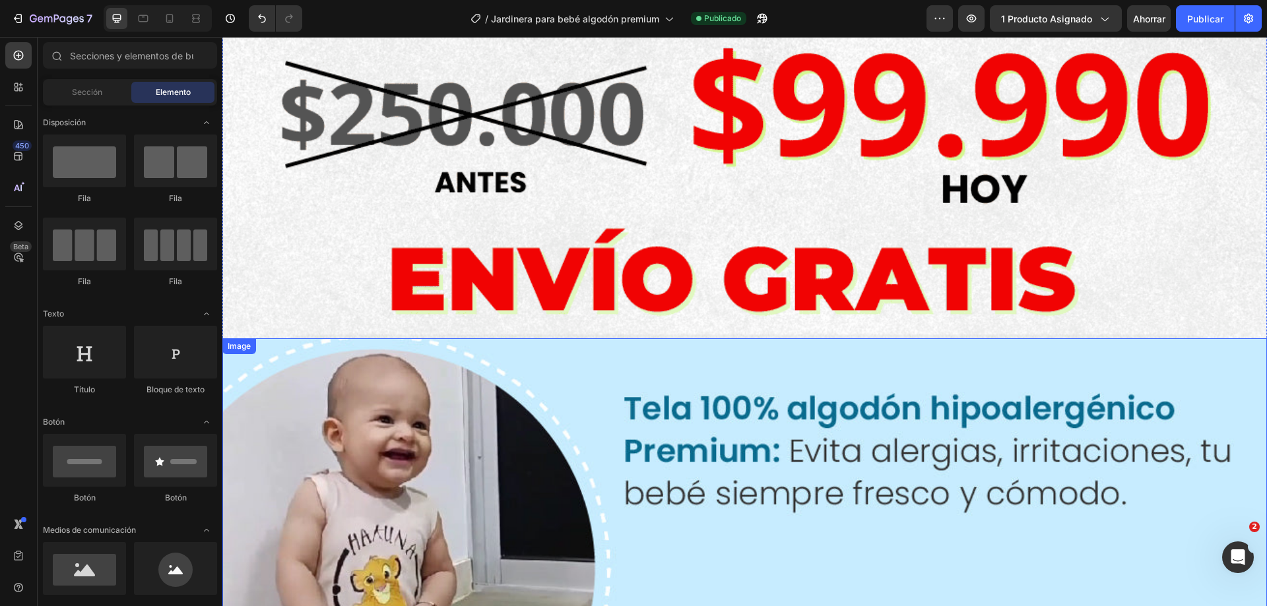
scroll to position [5604, 0]
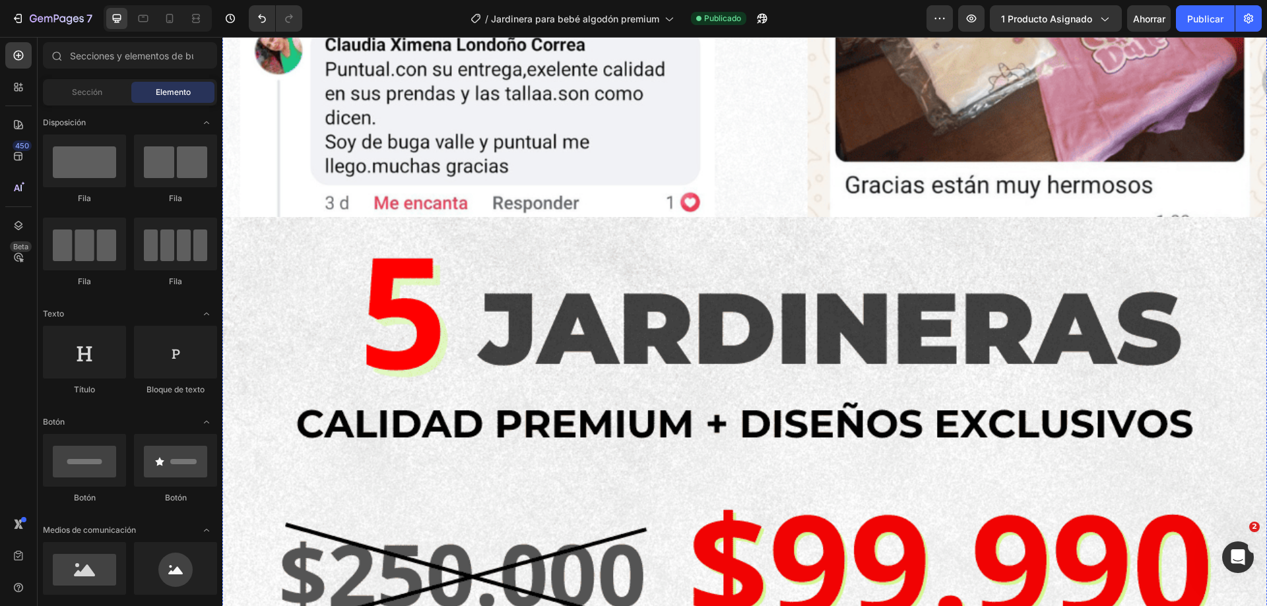
click at [804, 394] on img at bounding box center [744, 508] width 1044 height 583
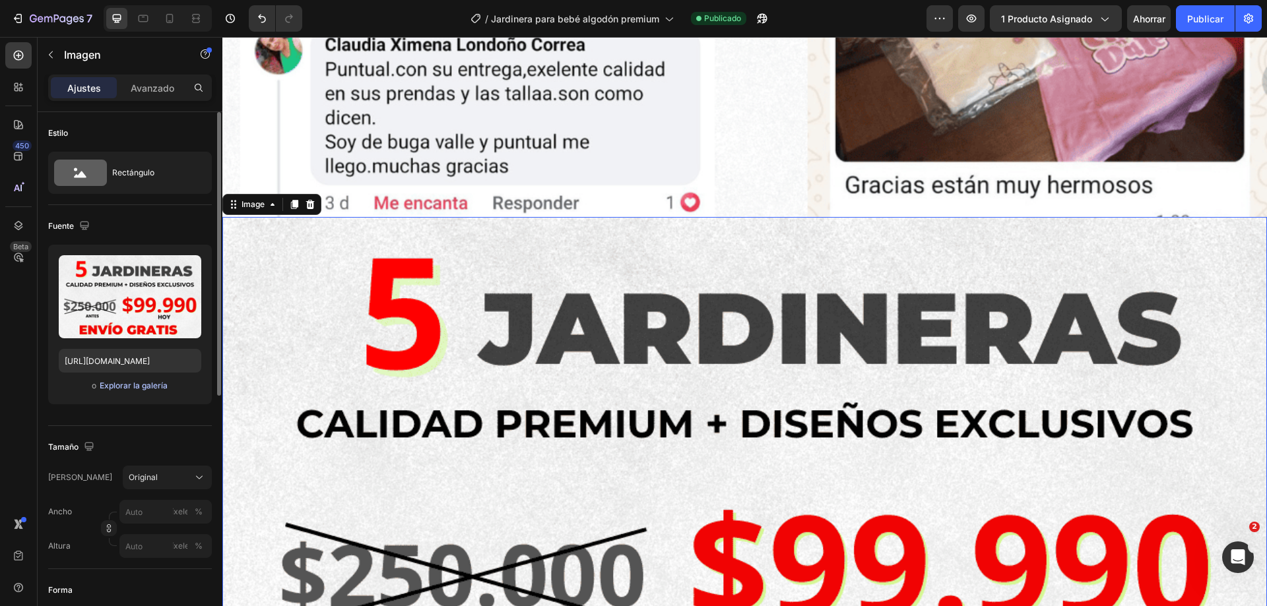
click at [150, 386] on font "Explorar la galería" at bounding box center [134, 386] width 68 height 10
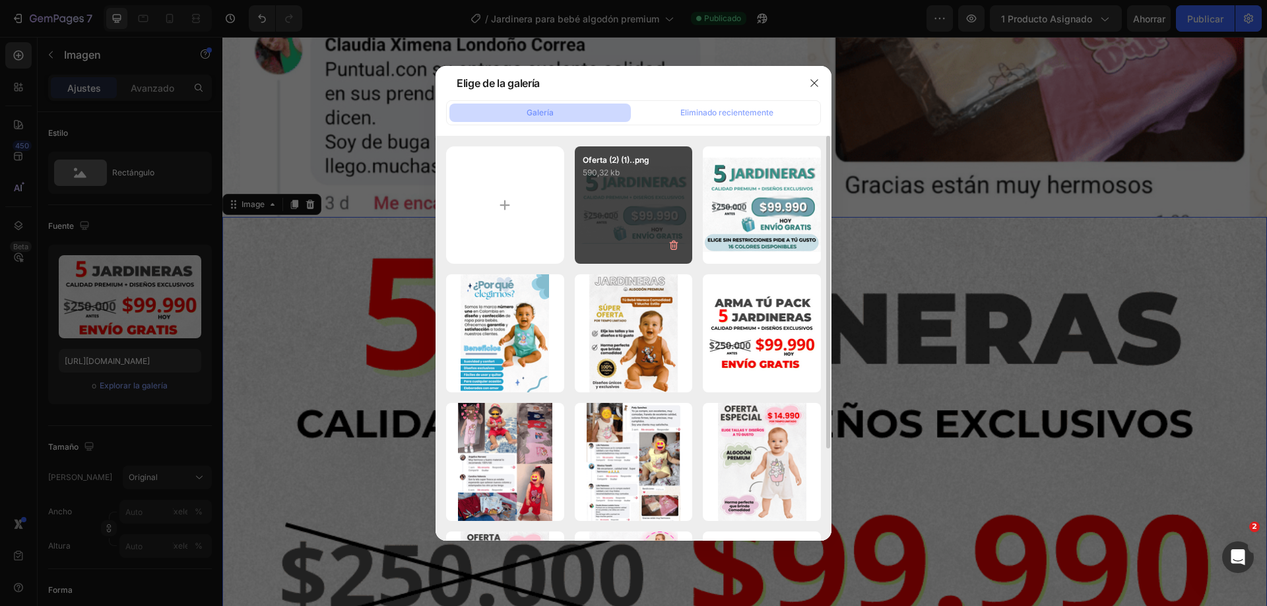
click at [639, 203] on div "Oferta (2) (1)..png 590,32 kb" at bounding box center [634, 205] width 118 height 118
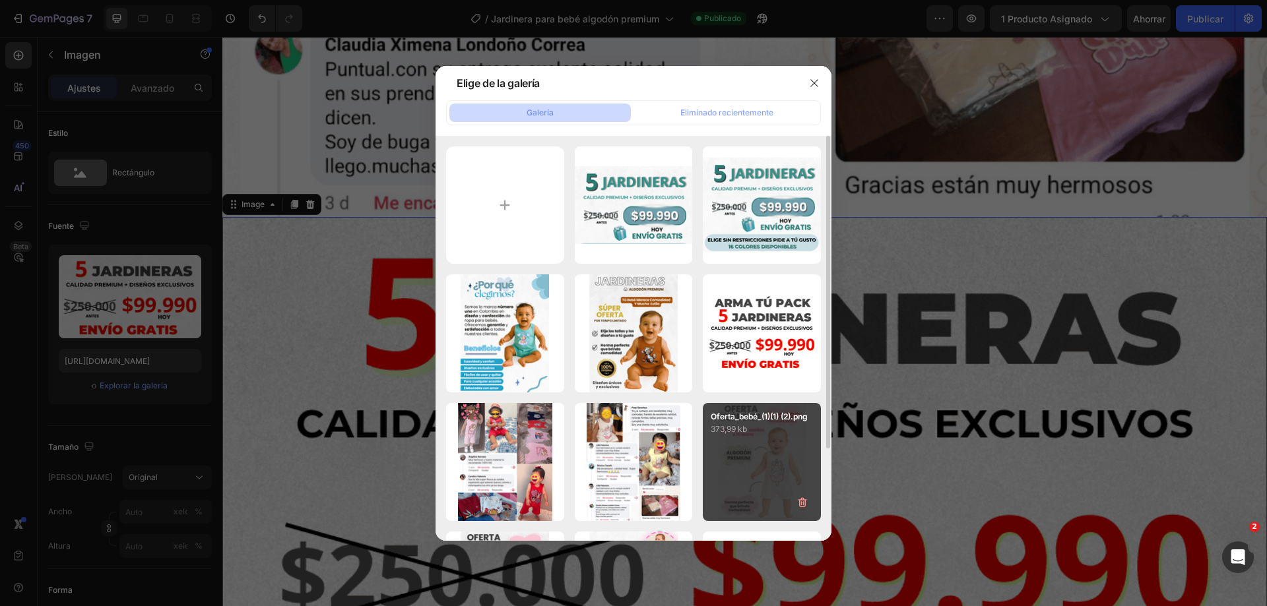
type input "[URL][DOMAIN_NAME]"
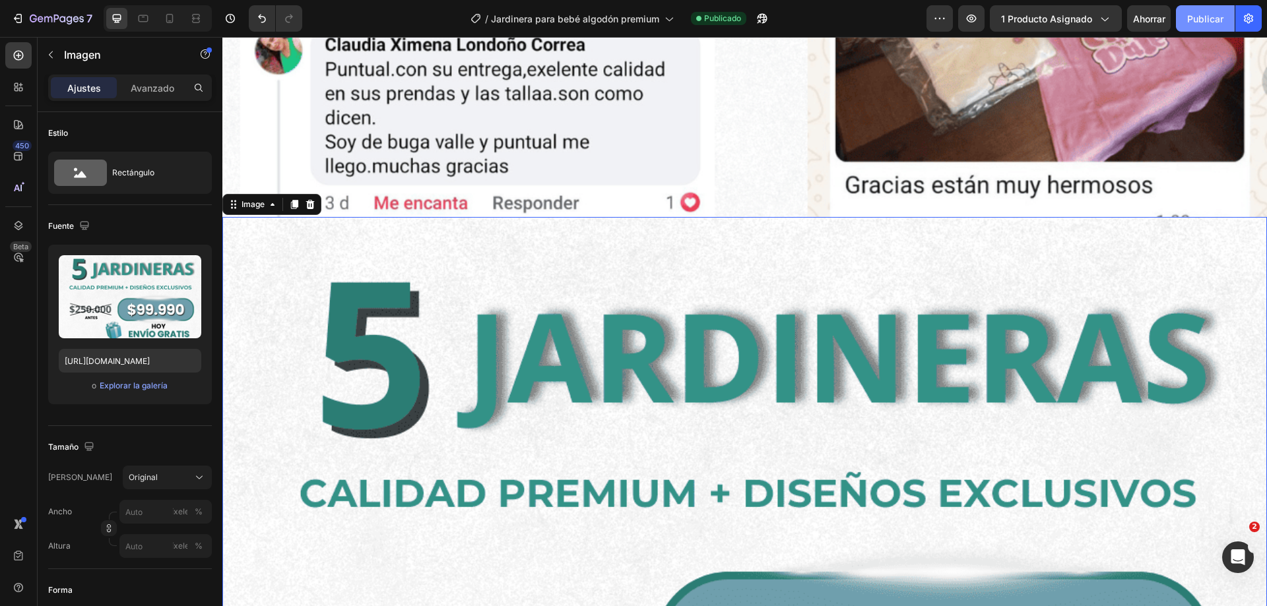
click at [1192, 20] on font "Publicar" at bounding box center [1205, 18] width 36 height 11
click at [1190, 18] on font "Publicar" at bounding box center [1205, 18] width 36 height 11
click at [1211, 9] on button "Publicar" at bounding box center [1205, 18] width 59 height 26
click at [54, 13] on div "7" at bounding box center [61, 19] width 63 height 16
